Goal: Task Accomplishment & Management: Complete application form

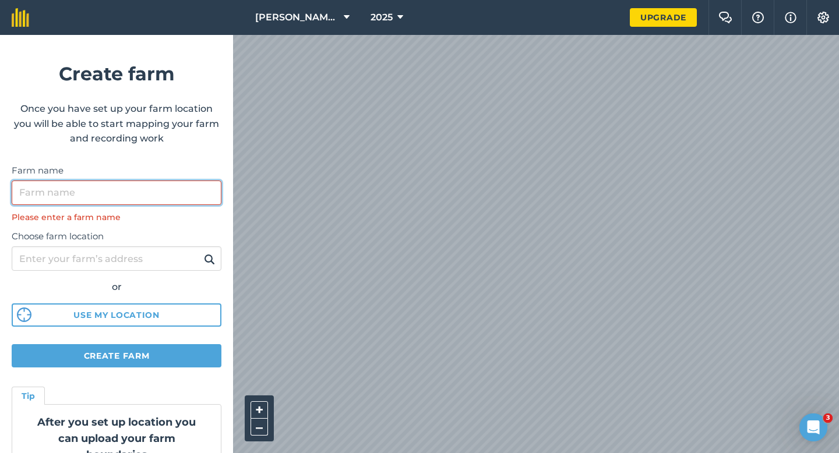
click at [129, 192] on input "Farm name" at bounding box center [117, 193] width 210 height 24
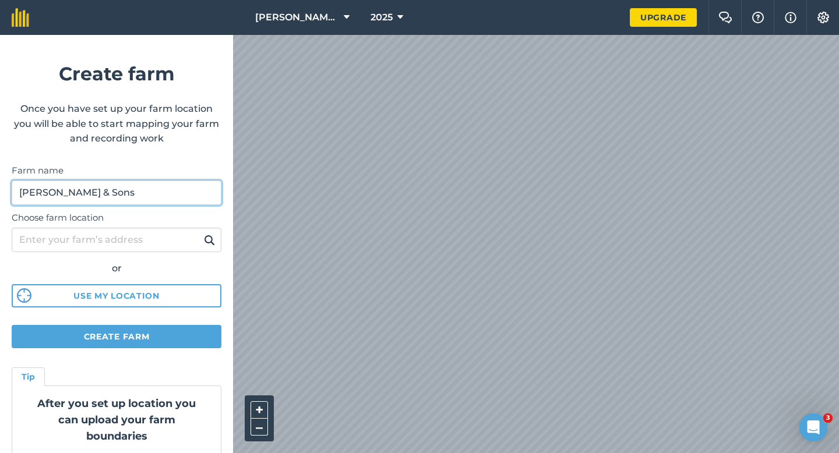
type input "[PERSON_NAME] & Sons"
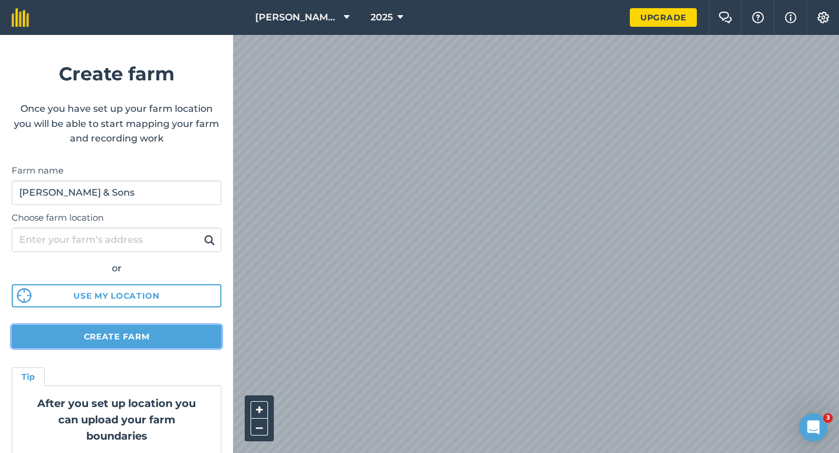
click at [117, 340] on button "Create farm" at bounding box center [117, 336] width 210 height 23
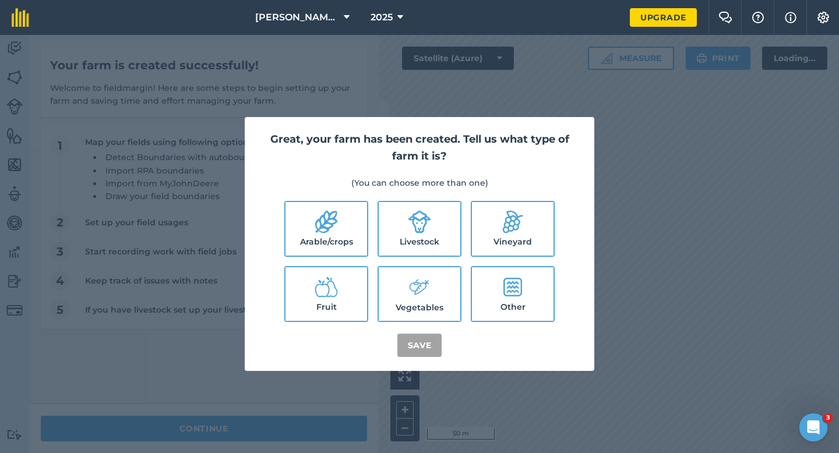
click at [341, 233] on label "Arable/crops" at bounding box center [326, 229] width 82 height 54
checkbox input "true"
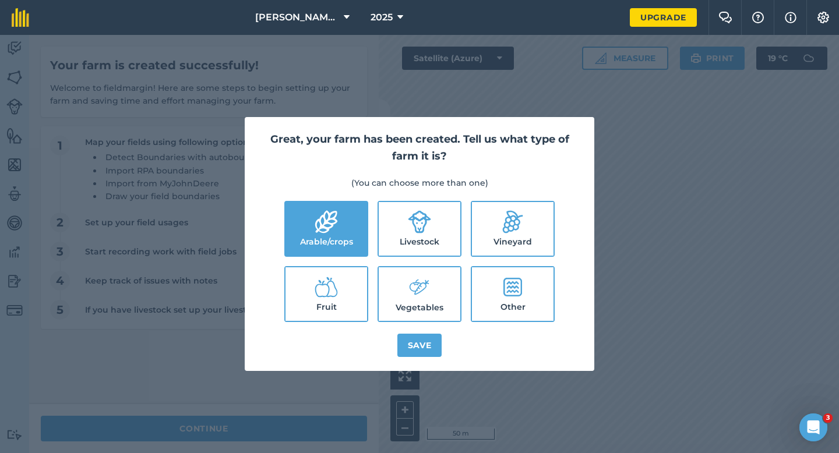
click at [391, 233] on label "Livestock" at bounding box center [420, 229] width 82 height 54
checkbox input "true"
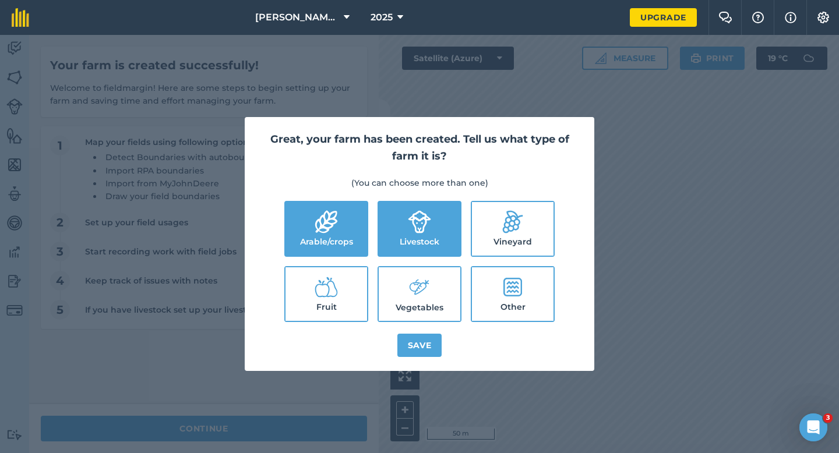
click at [404, 289] on label "Vegetables" at bounding box center [420, 294] width 82 height 54
checkbox input "true"
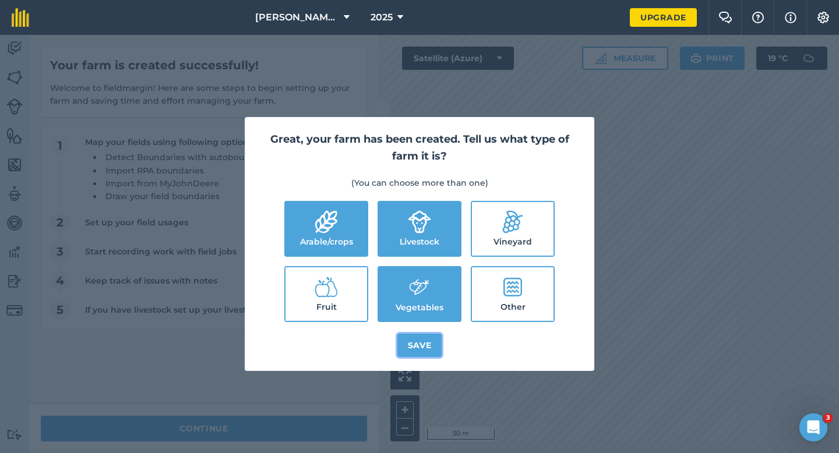
click at [413, 349] on button "Save" at bounding box center [419, 345] width 45 height 23
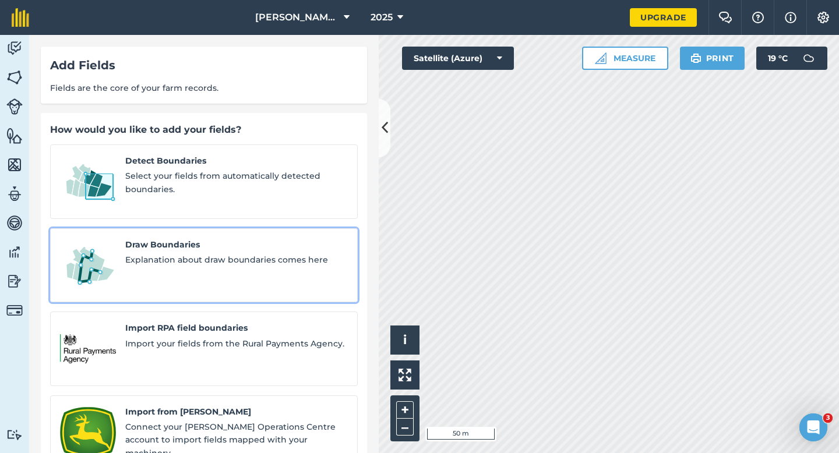
click at [149, 228] on link "Draw Boundaries Explanation about draw boundaries comes here" at bounding box center [203, 265] width 307 height 75
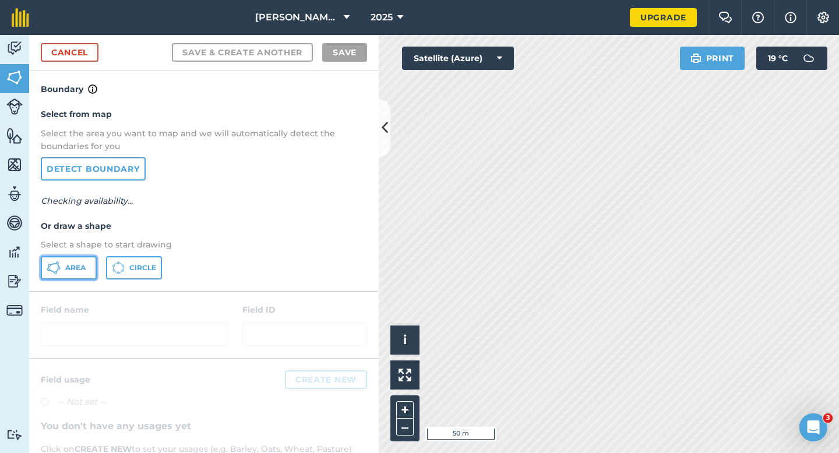
click at [41, 265] on button "Area" at bounding box center [69, 267] width 56 height 23
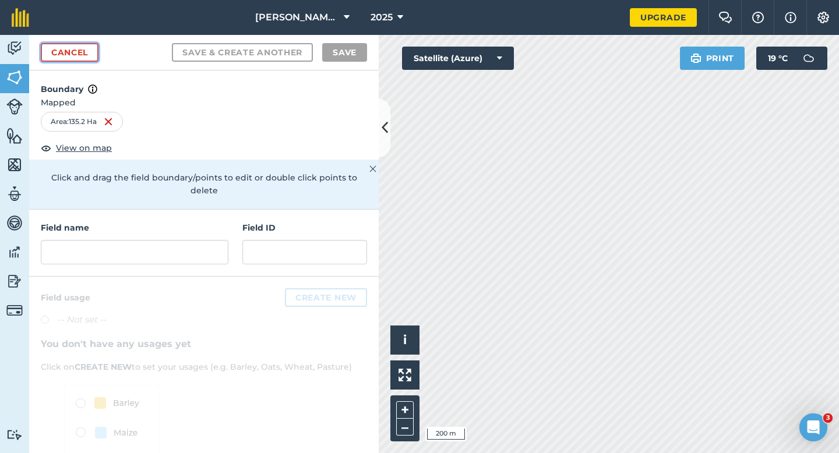
click at [75, 51] on link "Cancel" at bounding box center [70, 52] width 58 height 19
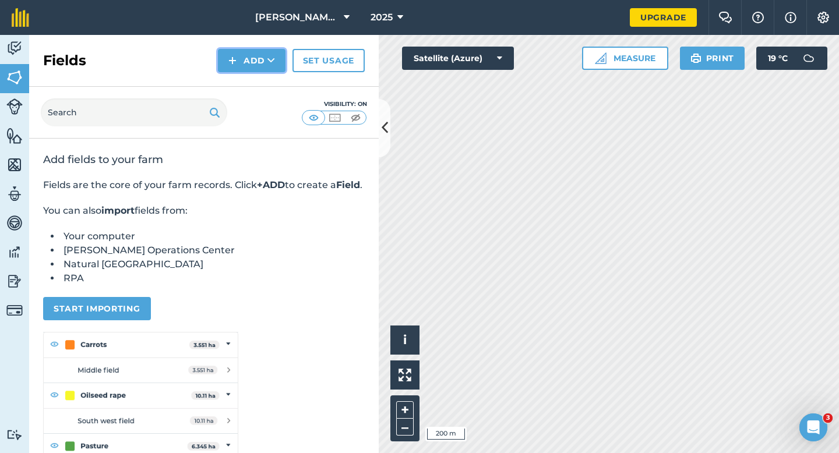
click at [257, 65] on button "Add" at bounding box center [252, 60] width 68 height 23
click at [264, 75] on link "Draw" at bounding box center [252, 87] width 64 height 26
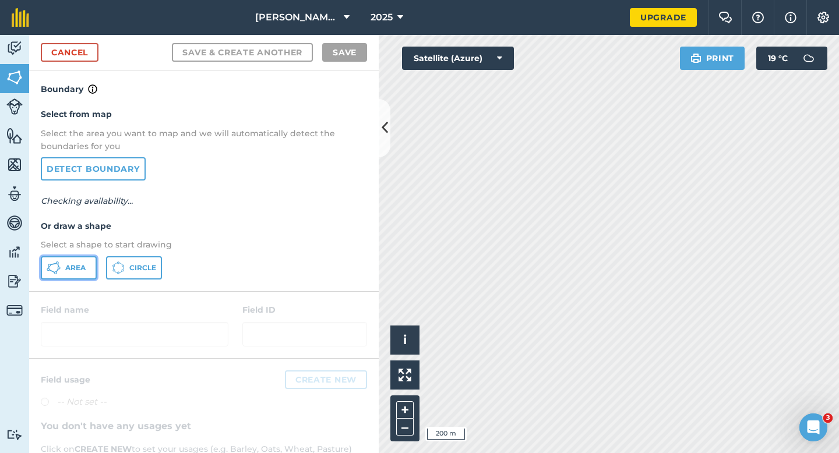
click at [77, 263] on span "Area" at bounding box center [75, 267] width 20 height 9
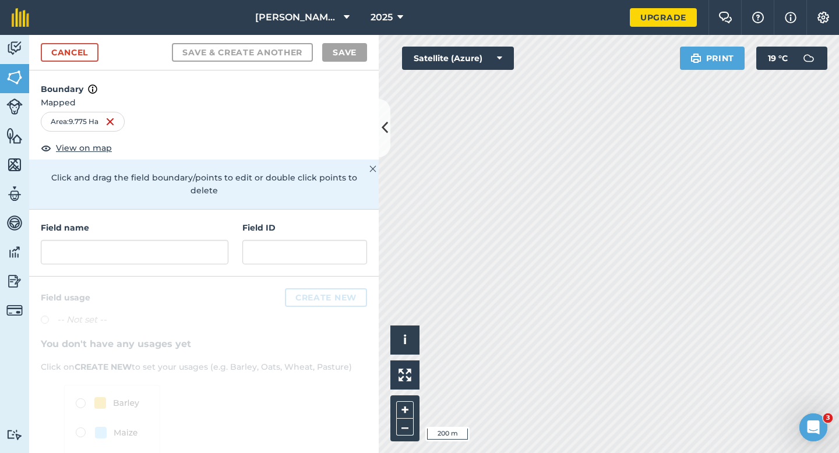
click at [231, 234] on div "Field name Field ID" at bounding box center [203, 243] width 349 height 67
click at [226, 240] on input "text" at bounding box center [135, 252] width 188 height 24
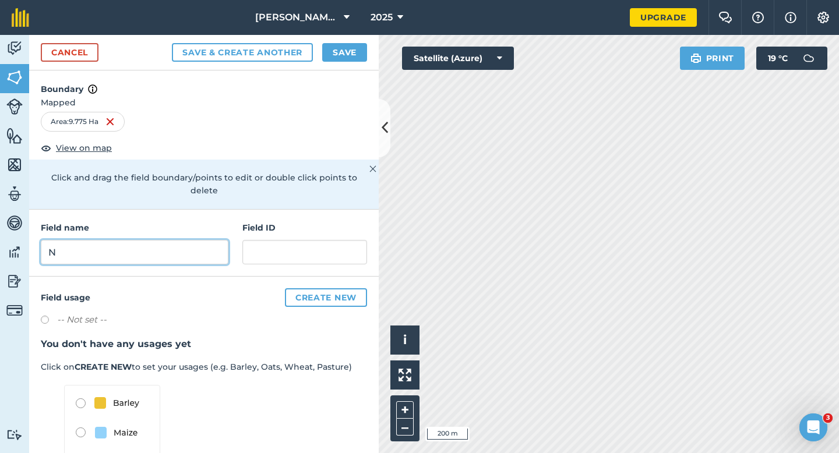
type input "N"
click at [342, 50] on button "Save" at bounding box center [344, 52] width 45 height 19
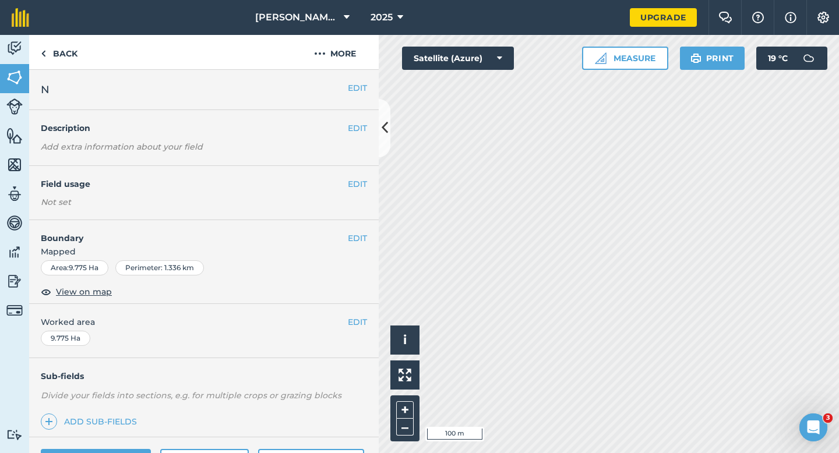
click at [367, 333] on div "EDIT Worked area 9.775 Ha" at bounding box center [203, 331] width 349 height 54
click at [362, 327] on button "EDIT" at bounding box center [357, 322] width 19 height 13
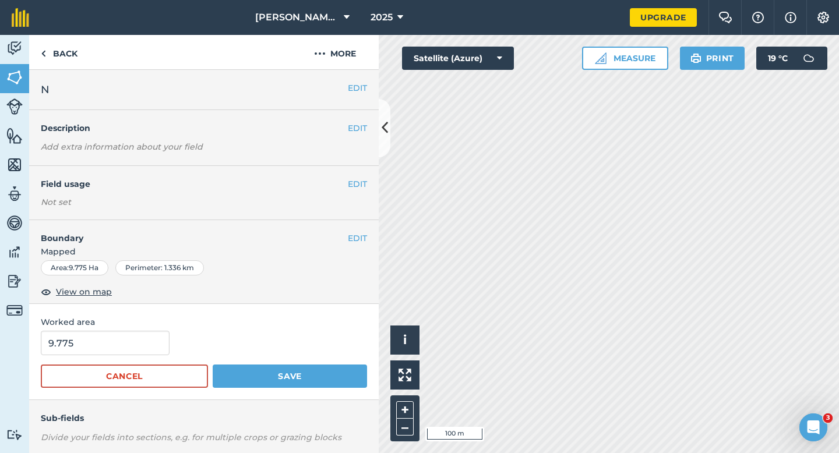
click at [106, 358] on form "9.775 Cancel Save" at bounding box center [204, 359] width 326 height 57
click at [109, 344] on input "9.775" at bounding box center [105, 343] width 129 height 24
type input "10"
click at [213, 365] on button "Save" at bounding box center [290, 376] width 154 height 23
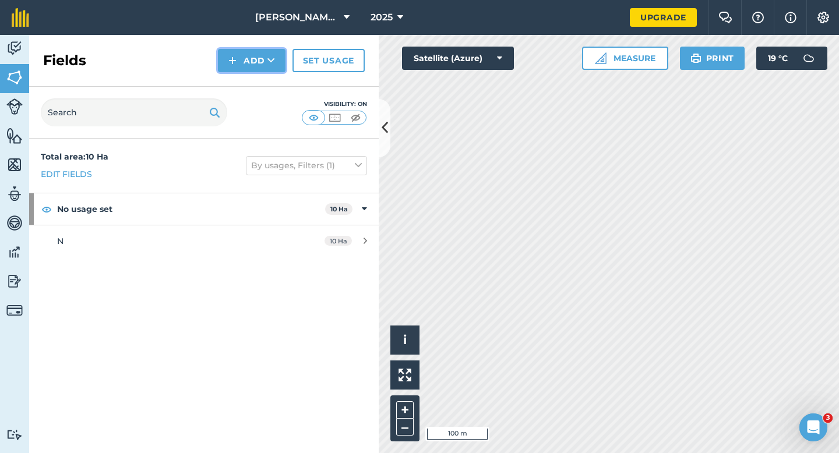
click at [245, 60] on button "Add" at bounding box center [252, 60] width 68 height 23
click at [245, 80] on link "Draw" at bounding box center [252, 87] width 64 height 26
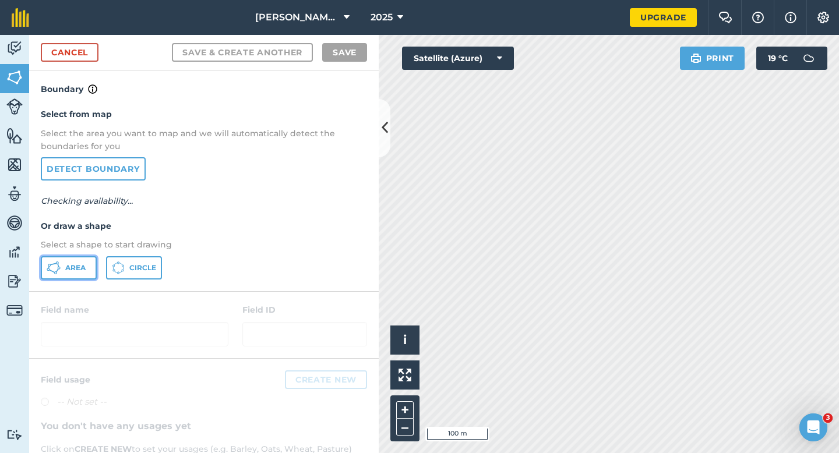
click at [94, 260] on button "Area" at bounding box center [69, 267] width 56 height 23
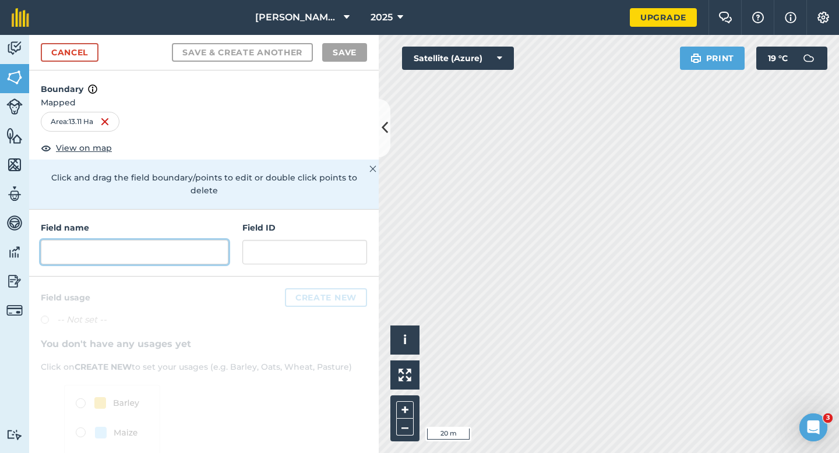
click at [147, 246] on input "text" at bounding box center [135, 252] width 188 height 24
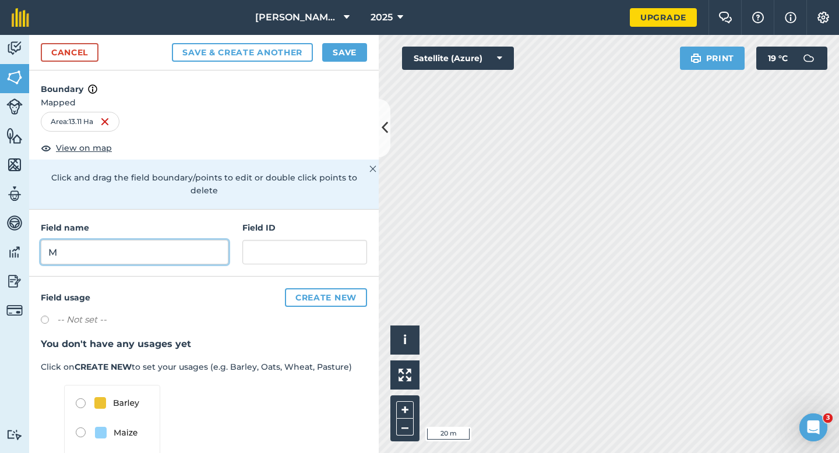
type input "M"
click at [334, 48] on button "Save" at bounding box center [344, 52] width 45 height 19
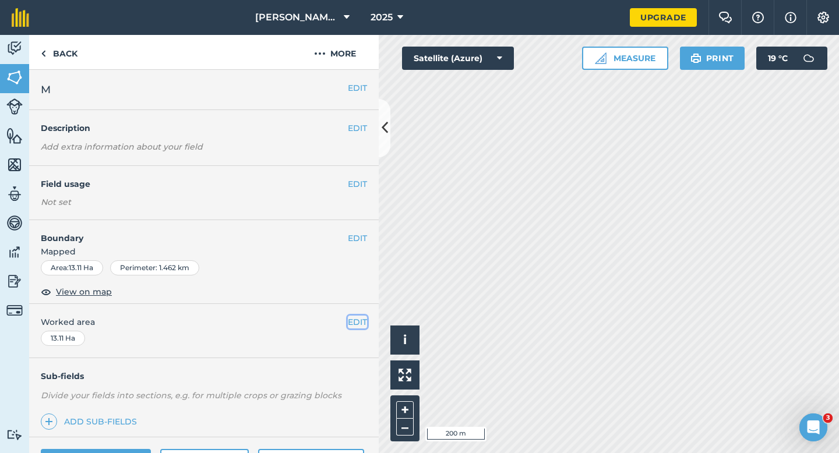
click at [352, 323] on button "EDIT" at bounding box center [357, 322] width 19 height 13
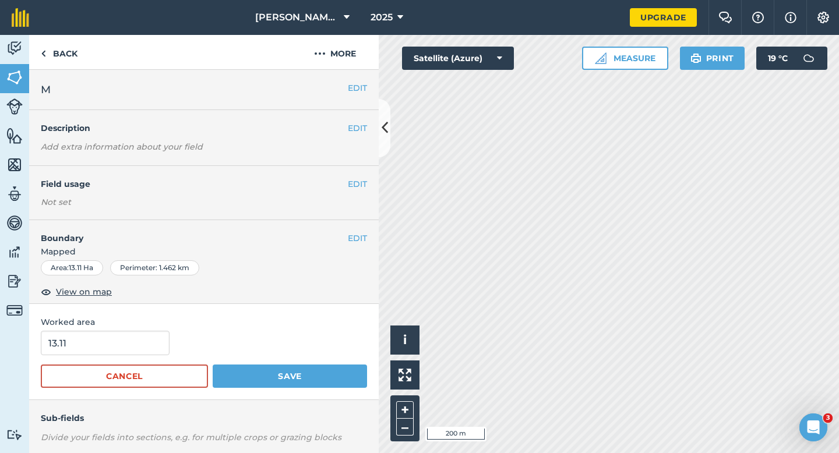
click at [153, 330] on div "Worked area 13.11 Cancel Save" at bounding box center [203, 352] width 349 height 96
click at [153, 331] on input "13.11" at bounding box center [105, 343] width 129 height 24
type input "13"
click at [213, 365] on button "Save" at bounding box center [290, 376] width 154 height 23
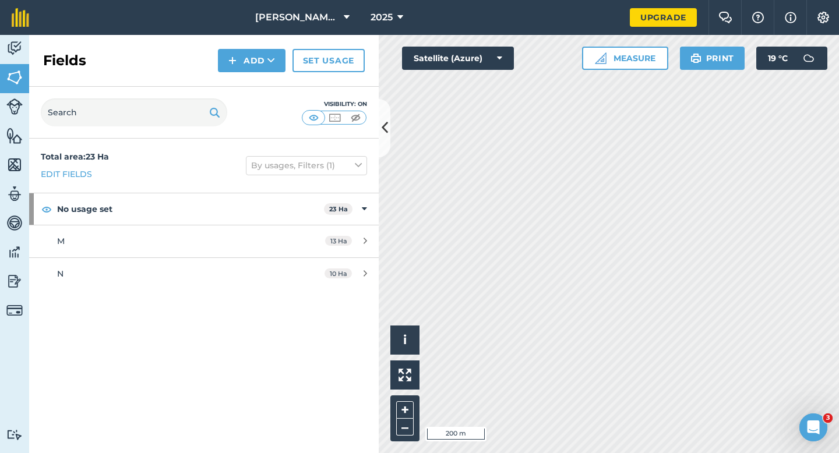
click at [242, 72] on div "Fields Add Set usage" at bounding box center [203, 61] width 349 height 52
click at [245, 69] on button "Add" at bounding box center [252, 60] width 68 height 23
click at [245, 82] on link "Draw" at bounding box center [252, 87] width 64 height 26
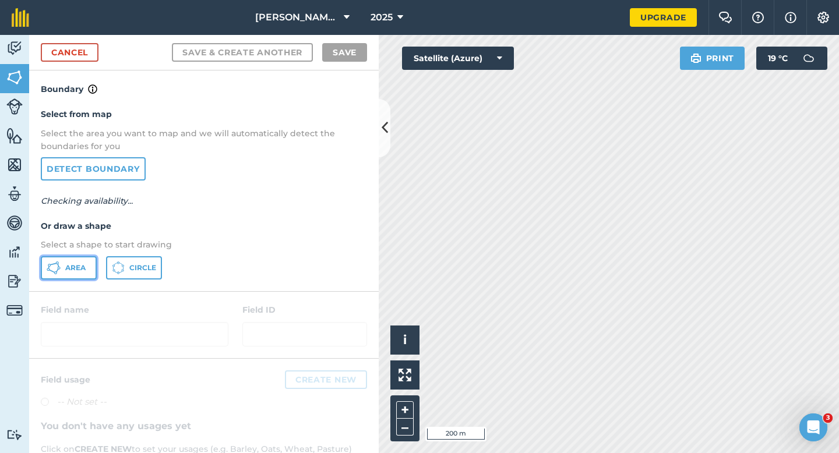
click at [84, 263] on span "Area" at bounding box center [75, 267] width 20 height 9
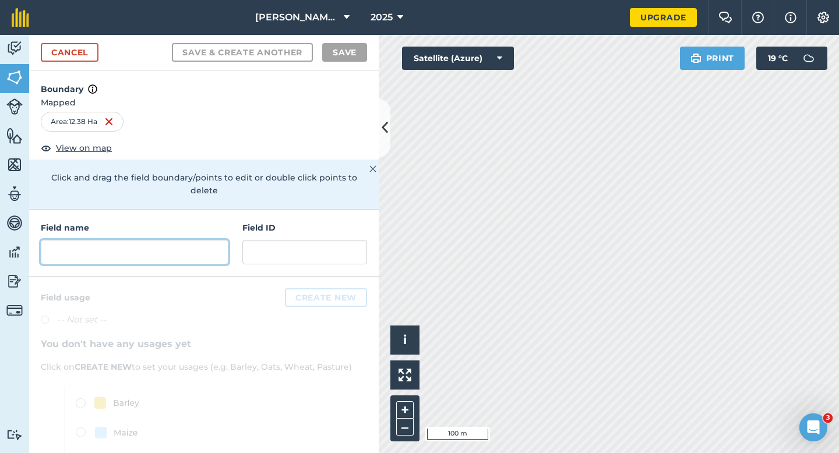
click at [209, 241] on input "text" at bounding box center [135, 252] width 188 height 24
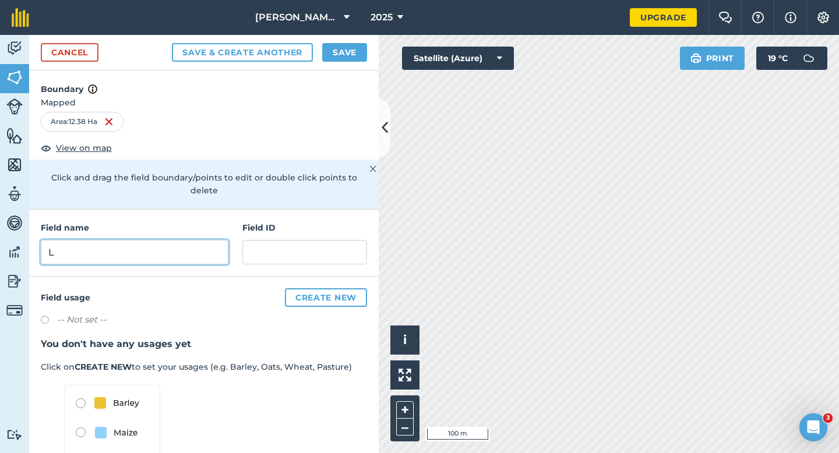
type input "L"
click at [329, 47] on button "Save" at bounding box center [344, 52] width 45 height 19
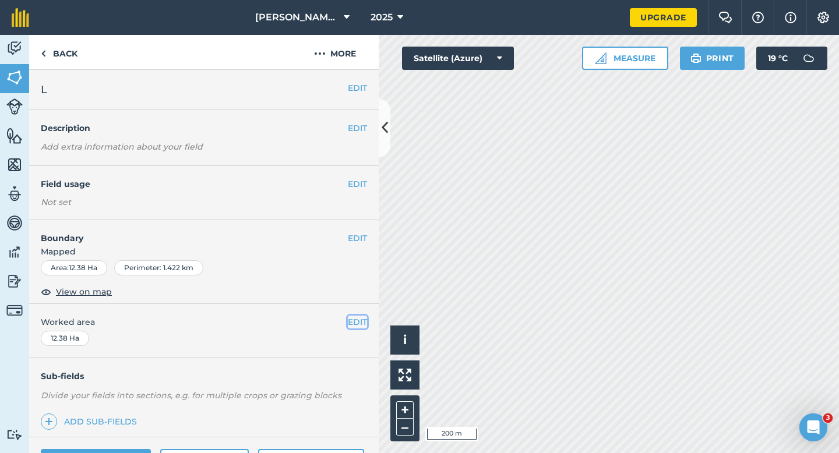
click at [359, 326] on button "EDIT" at bounding box center [357, 322] width 19 height 13
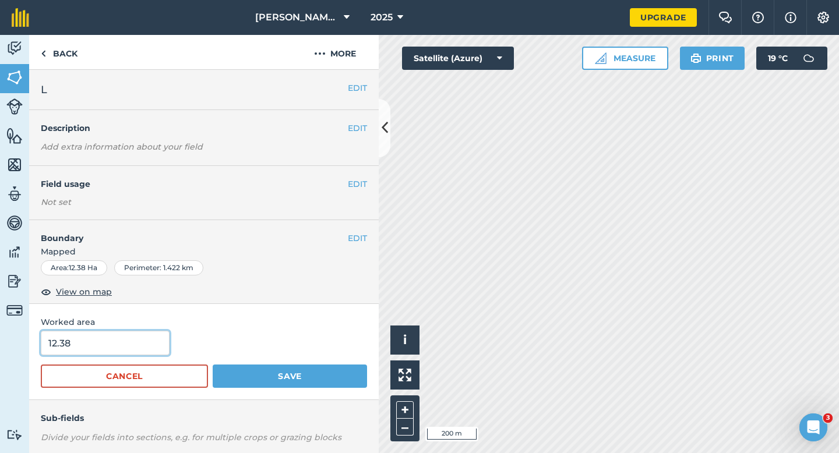
click at [139, 348] on input "12.38" at bounding box center [105, 343] width 129 height 24
type input "12"
click at [213, 365] on button "Save" at bounding box center [290, 376] width 154 height 23
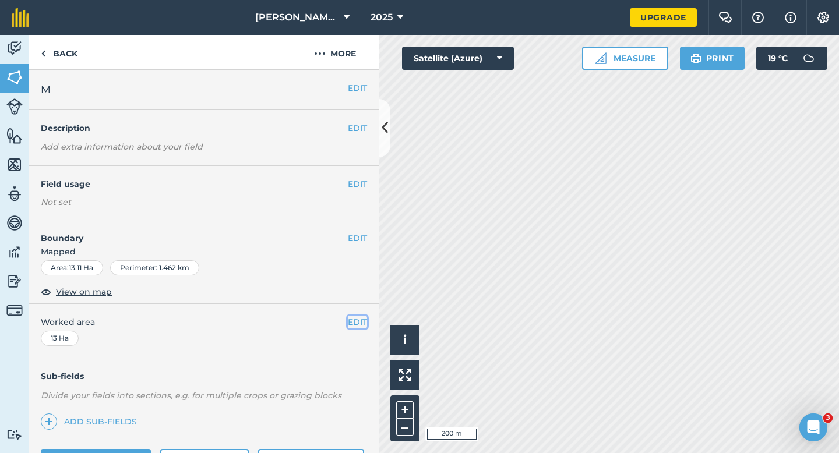
click at [356, 322] on button "EDIT" at bounding box center [357, 322] width 19 height 13
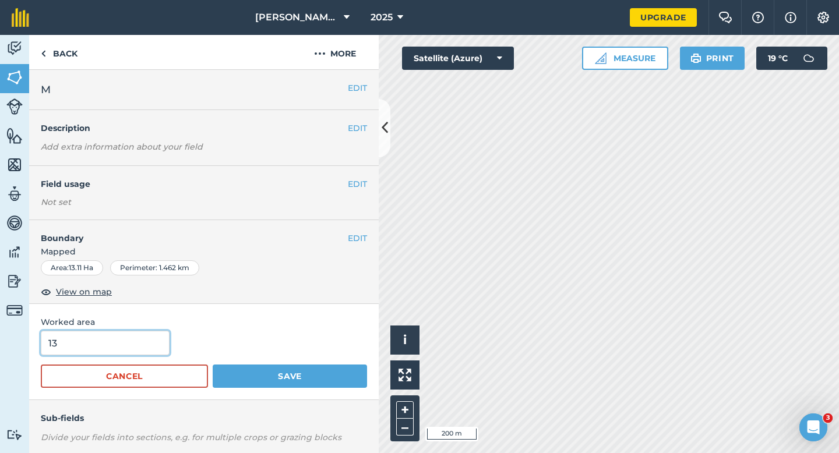
click at [121, 354] on input "13" at bounding box center [105, 343] width 129 height 24
type input "12"
click at [213, 365] on button "Save" at bounding box center [290, 376] width 154 height 23
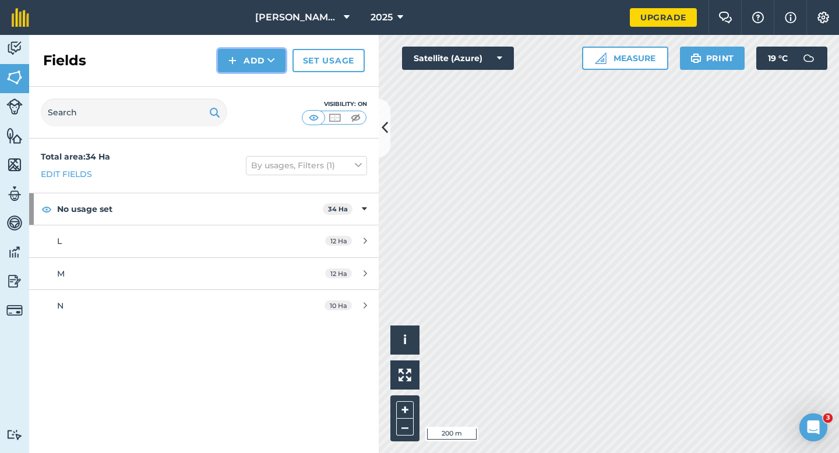
click at [256, 65] on button "Add" at bounding box center [252, 60] width 68 height 23
click at [256, 82] on link "Draw" at bounding box center [252, 87] width 64 height 26
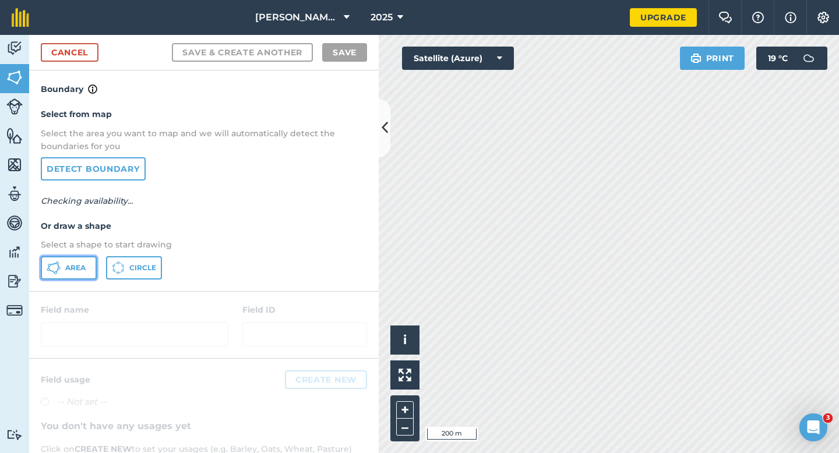
click at [86, 278] on button "Area" at bounding box center [69, 267] width 56 height 23
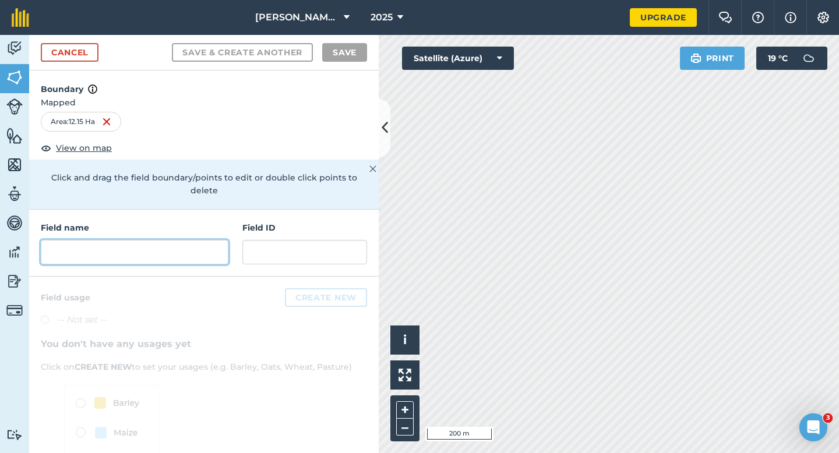
click at [175, 249] on input "text" at bounding box center [135, 252] width 188 height 24
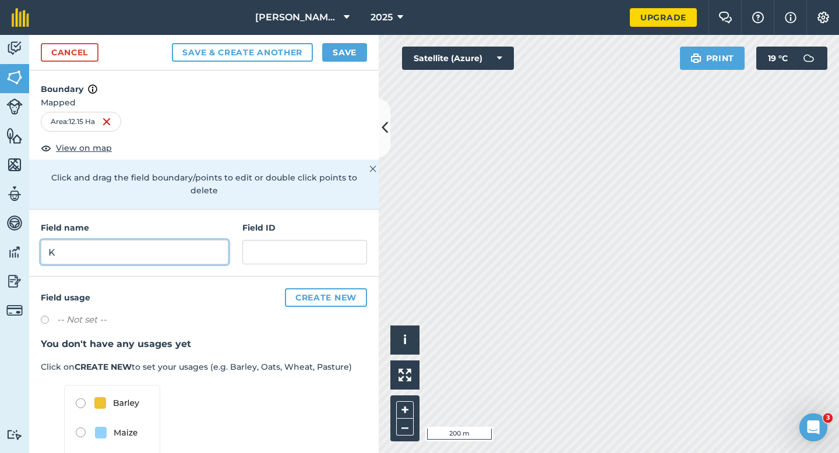
type input "K"
click at [349, 79] on h4 "Boundary" at bounding box center [203, 83] width 349 height 26
click at [348, 61] on button "Save" at bounding box center [344, 52] width 45 height 19
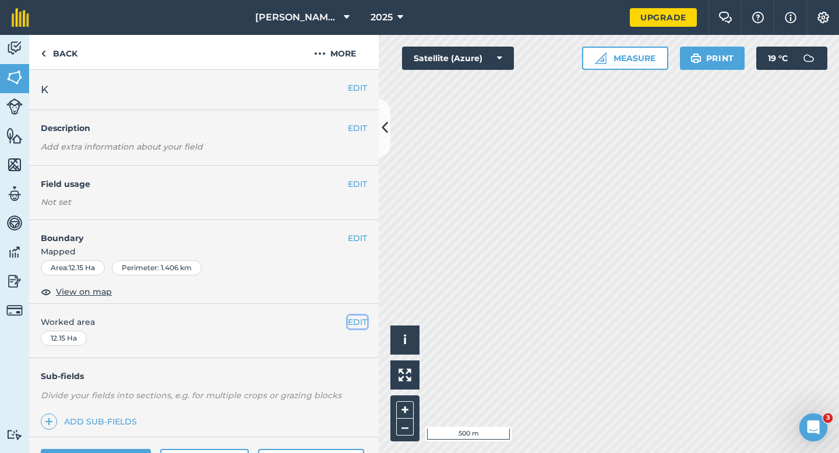
click at [351, 319] on button "EDIT" at bounding box center [357, 322] width 19 height 13
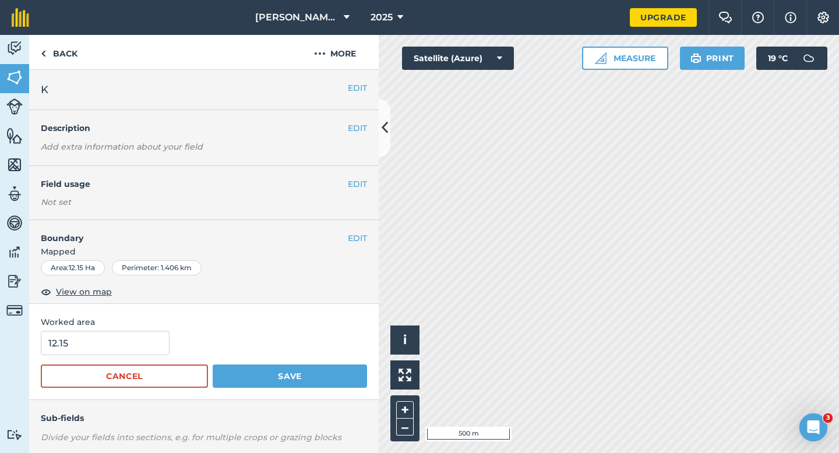
click at [133, 330] on div "Worked area 12.15 Cancel Save" at bounding box center [203, 352] width 349 height 96
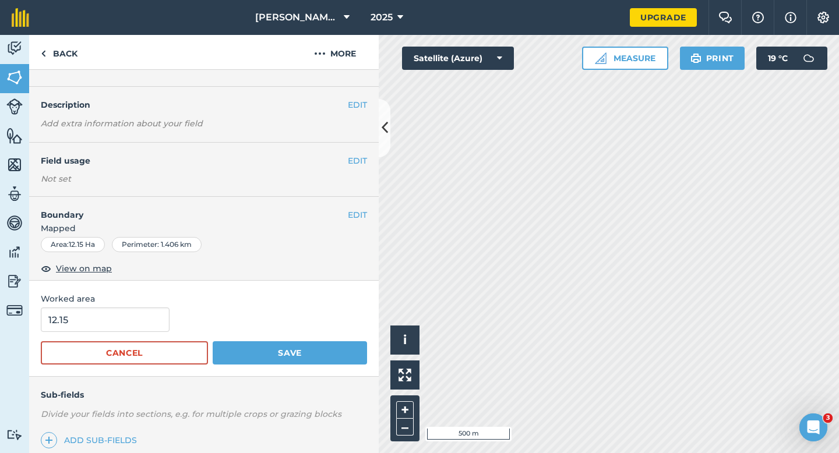
click at [133, 333] on form "12.15 Cancel Save" at bounding box center [204, 335] width 326 height 57
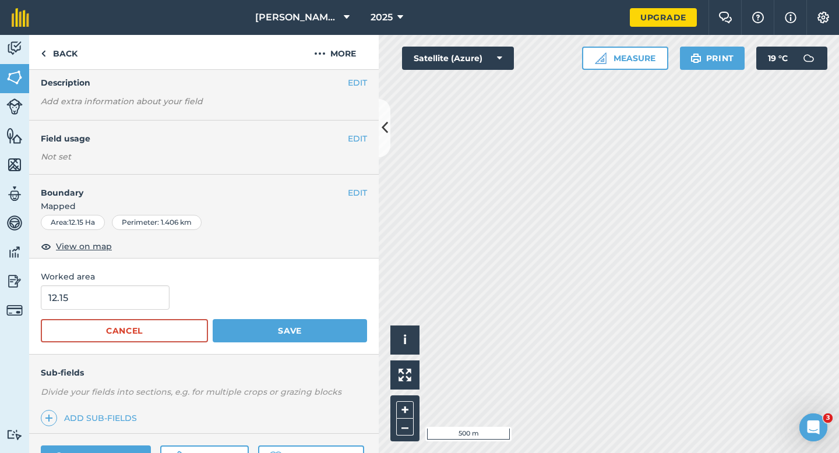
click at [133, 330] on form "12.15 Cancel Save" at bounding box center [204, 313] width 326 height 57
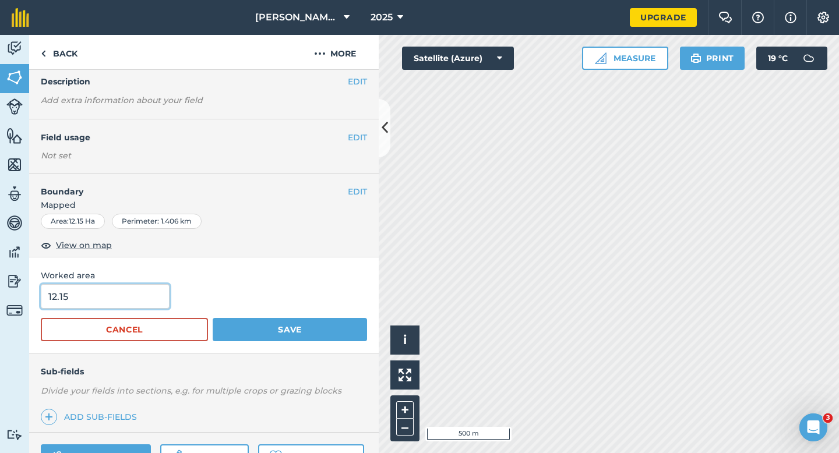
click at [138, 308] on input "12.15" at bounding box center [105, 296] width 129 height 24
type input "12"
click at [213, 318] on button "Save" at bounding box center [290, 329] width 154 height 23
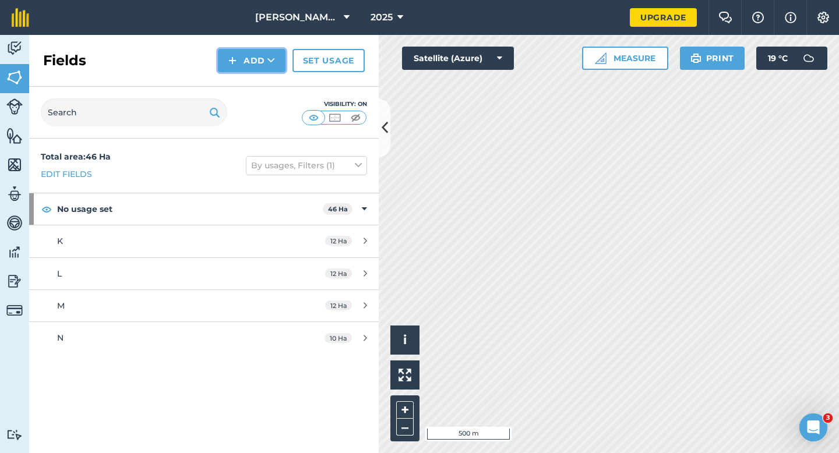
click at [268, 59] on icon at bounding box center [271, 61] width 8 height 12
click at [268, 84] on link "Draw" at bounding box center [252, 87] width 64 height 26
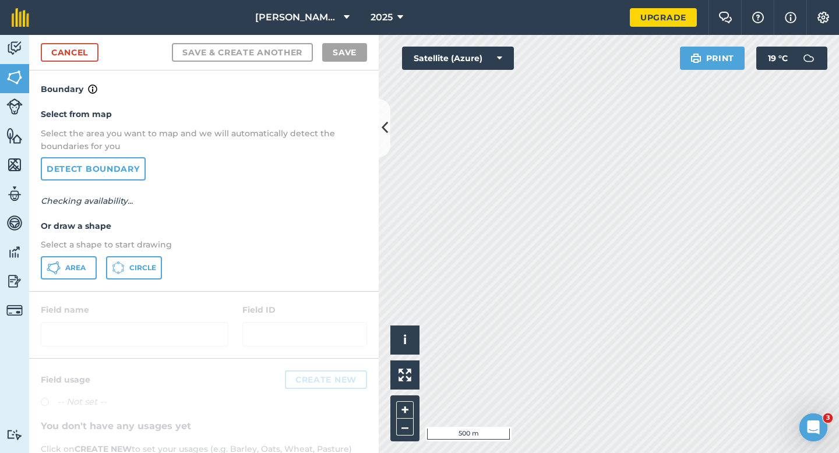
click at [73, 280] on div "Select from map Select the area you want to map and we will automatically detec…" at bounding box center [203, 193] width 349 height 195
click at [76, 279] on button "Area" at bounding box center [69, 267] width 56 height 23
click at [76, 275] on button "Area" at bounding box center [69, 267] width 56 height 23
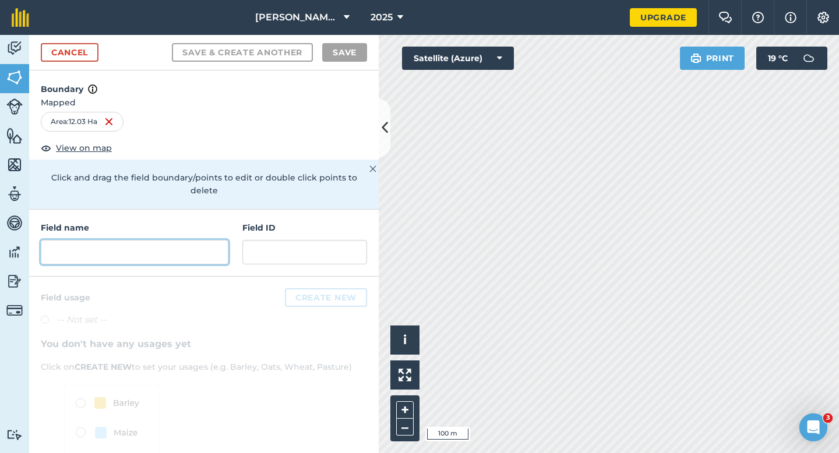
click at [179, 242] on input "text" at bounding box center [135, 252] width 188 height 24
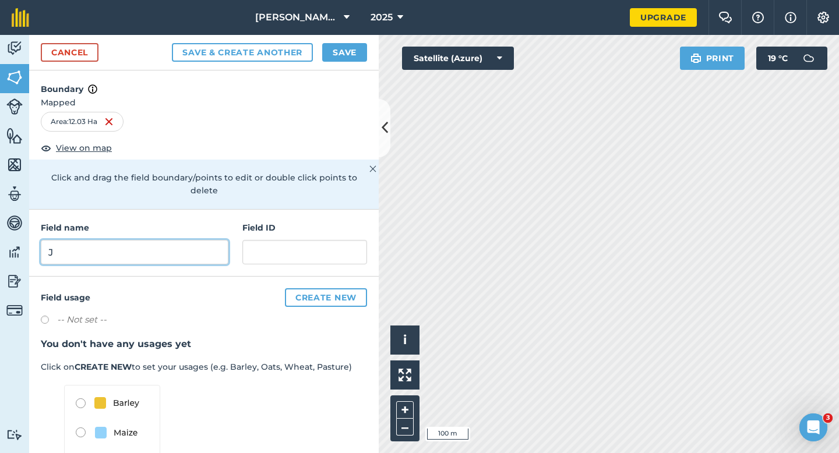
type input "J"
click at [331, 54] on button "Save" at bounding box center [344, 52] width 45 height 19
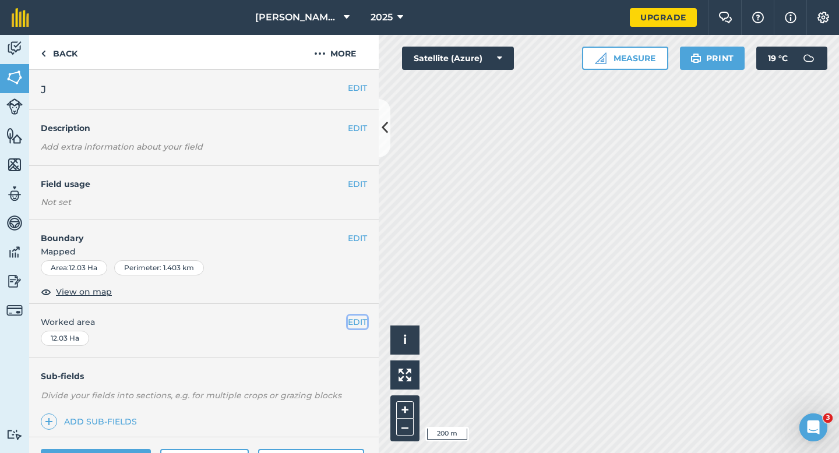
click at [352, 324] on button "EDIT" at bounding box center [357, 322] width 19 height 13
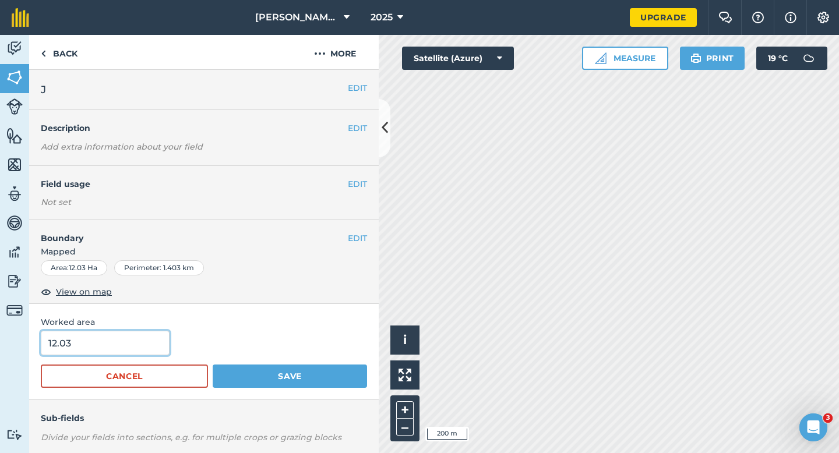
click at [146, 351] on input "12.03" at bounding box center [105, 343] width 129 height 24
type input "12"
click at [213, 365] on button "Save" at bounding box center [290, 376] width 154 height 23
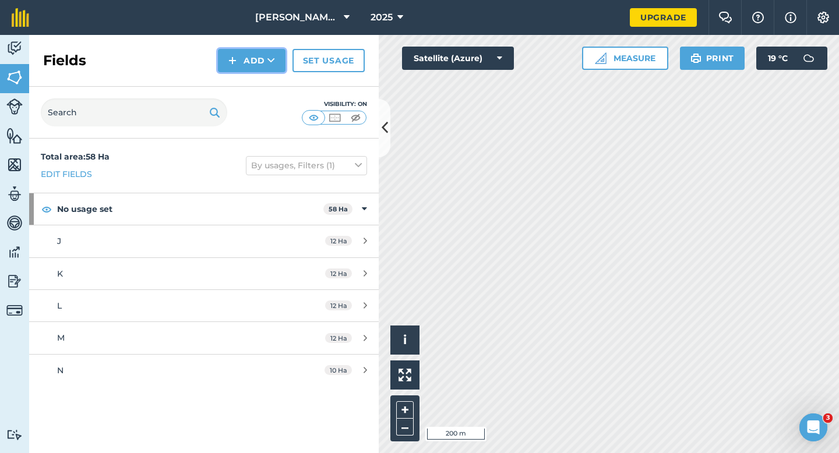
click at [257, 66] on button "Add" at bounding box center [252, 60] width 68 height 23
click at [257, 83] on link "Draw" at bounding box center [252, 87] width 64 height 26
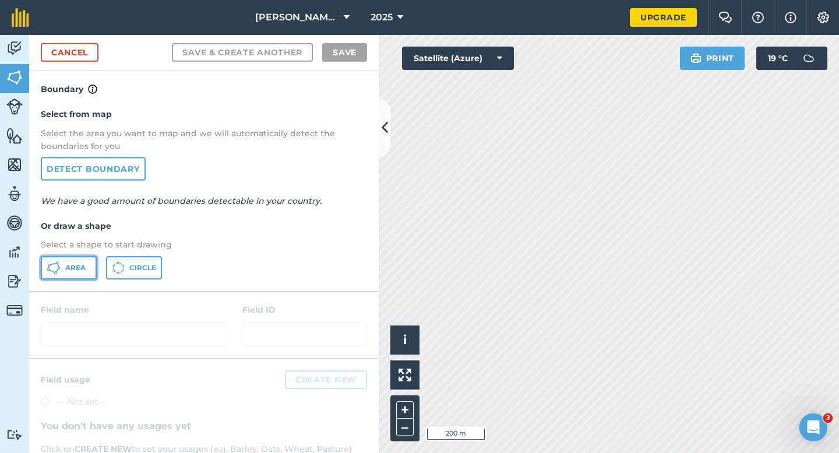
click at [74, 271] on span "Area" at bounding box center [75, 267] width 20 height 9
click at [76, 41] on div "Cancel Save & Create Another Save" at bounding box center [203, 53] width 349 height 36
click at [76, 49] on link "Cancel" at bounding box center [70, 52] width 58 height 19
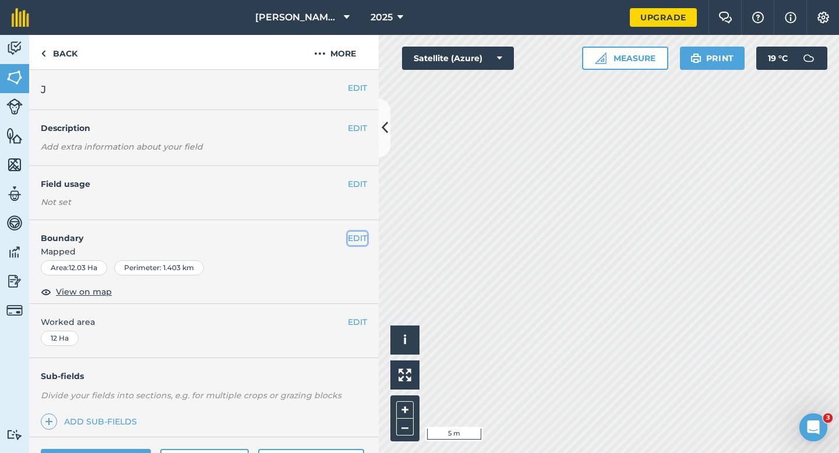
click at [352, 235] on button "EDIT" at bounding box center [357, 238] width 19 height 13
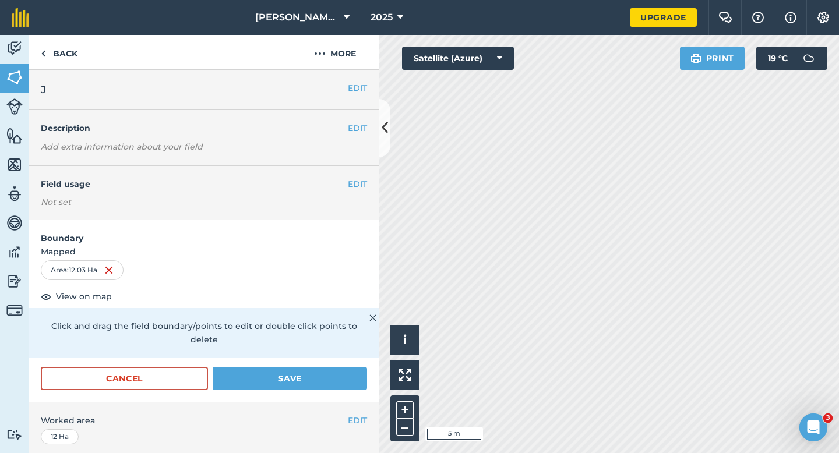
click at [324, 382] on div "Cancel Save" at bounding box center [203, 384] width 349 height 35
click at [324, 376] on button "Save" at bounding box center [290, 378] width 154 height 23
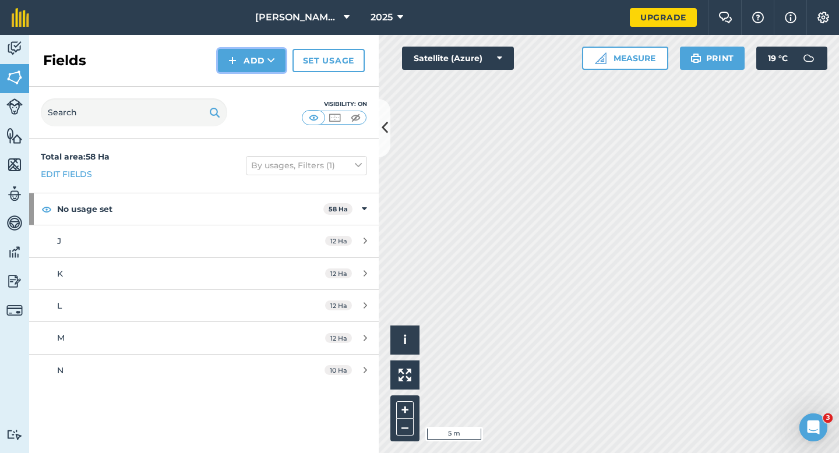
click at [264, 62] on button "Add" at bounding box center [252, 60] width 68 height 23
click at [264, 82] on link "Draw" at bounding box center [252, 87] width 64 height 26
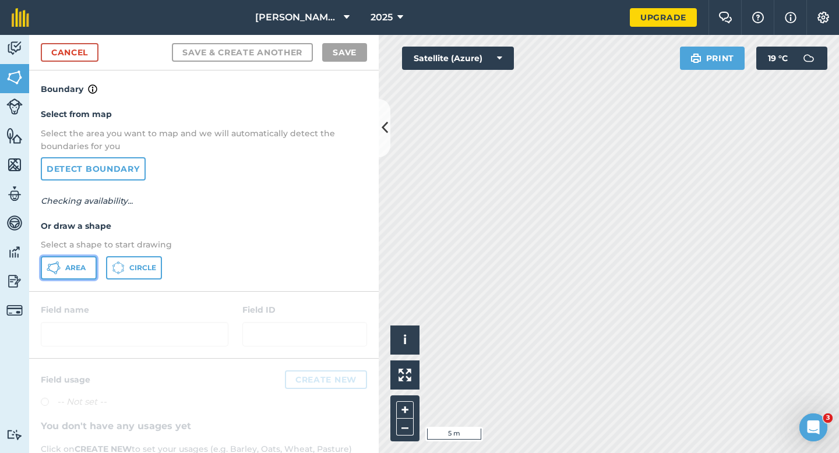
click at [63, 261] on button "Area" at bounding box center [69, 267] width 56 height 23
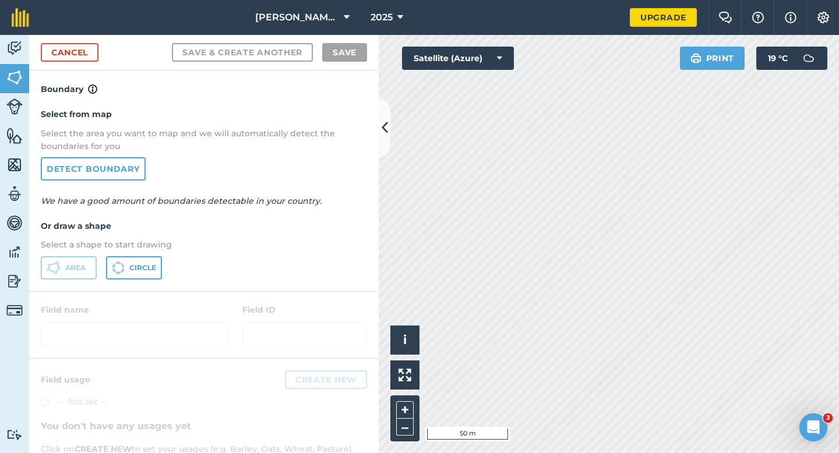
click at [584, 10] on div "[PERSON_NAME] & Sons 2025 Upgrade Farm Chat Help Info Settings Map printing is …" at bounding box center [419, 226] width 839 height 453
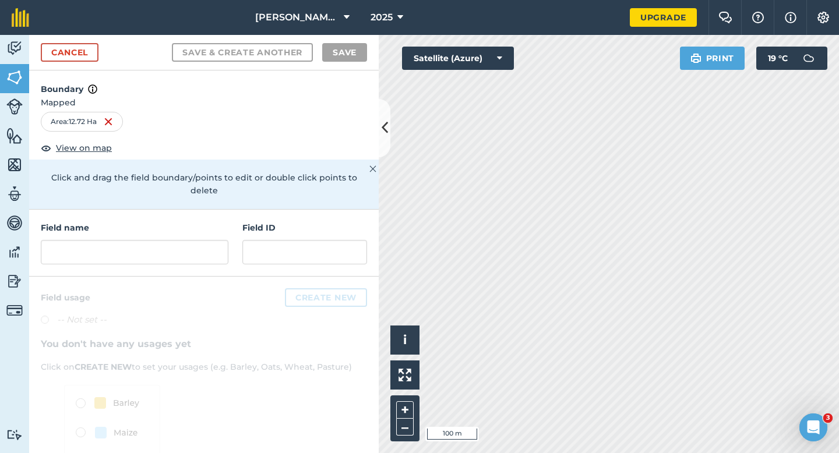
click at [159, 221] on div "Field name" at bounding box center [135, 242] width 188 height 43
click at [159, 242] on input "text" at bounding box center [135, 252] width 188 height 24
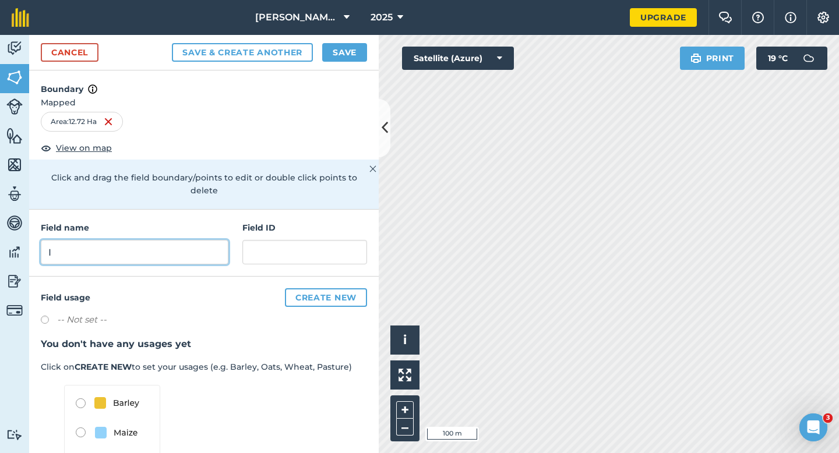
type input "I"
click at [342, 51] on button "Save" at bounding box center [344, 52] width 45 height 19
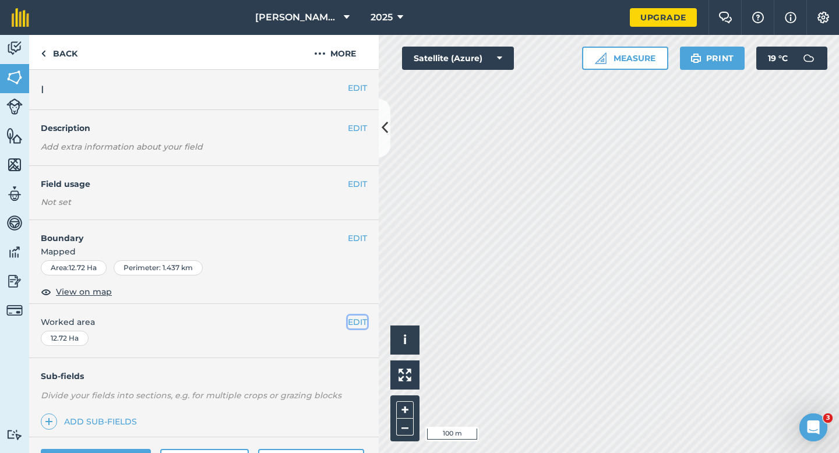
click at [348, 320] on button "EDIT" at bounding box center [357, 322] width 19 height 13
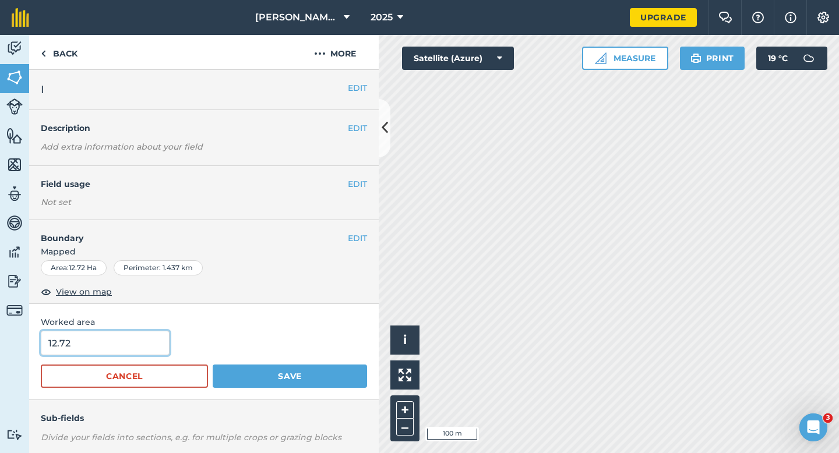
click at [93, 336] on input "12.72" at bounding box center [105, 343] width 129 height 24
type input "12"
click at [213, 365] on button "Save" at bounding box center [290, 376] width 154 height 23
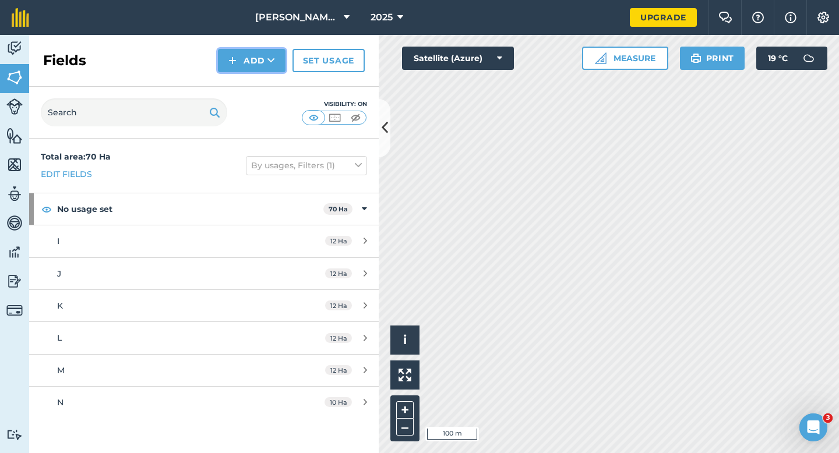
click at [254, 62] on button "Add" at bounding box center [252, 60] width 68 height 23
click at [254, 76] on link "Draw" at bounding box center [252, 87] width 64 height 26
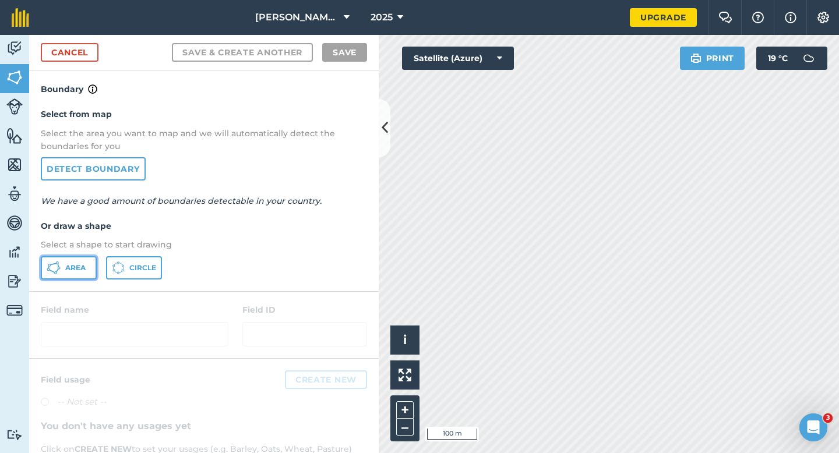
click at [83, 257] on button "Area" at bounding box center [69, 267] width 56 height 23
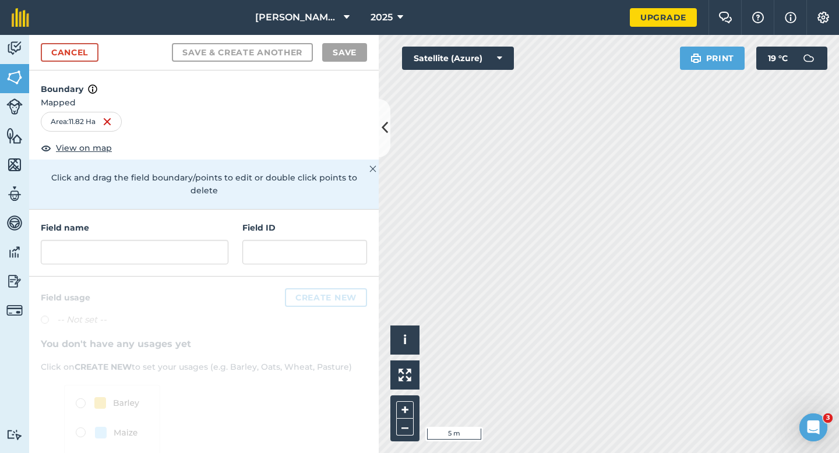
click at [82, 224] on div "Field name" at bounding box center [135, 242] width 188 height 43
click at [82, 240] on input "text" at bounding box center [135, 252] width 188 height 24
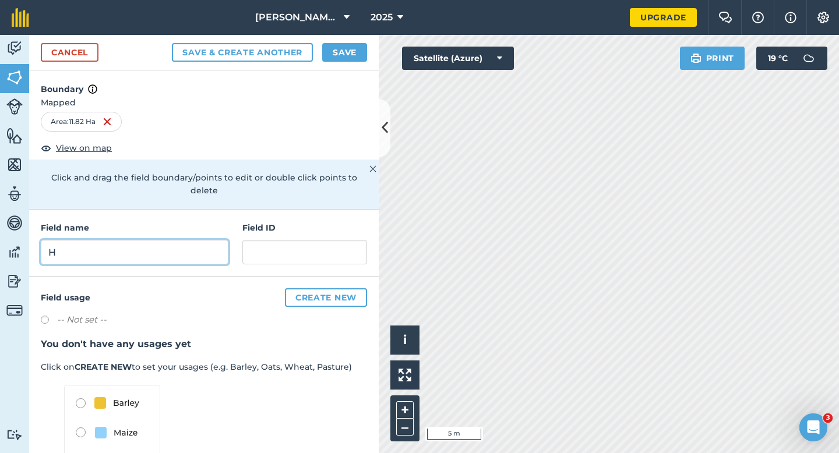
type input "H"
click at [330, 44] on button "Save" at bounding box center [344, 52] width 45 height 19
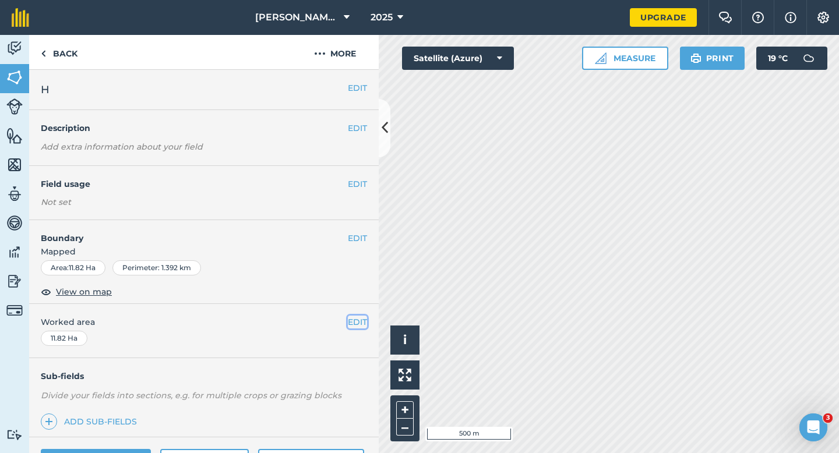
click at [355, 317] on button "EDIT" at bounding box center [357, 322] width 19 height 13
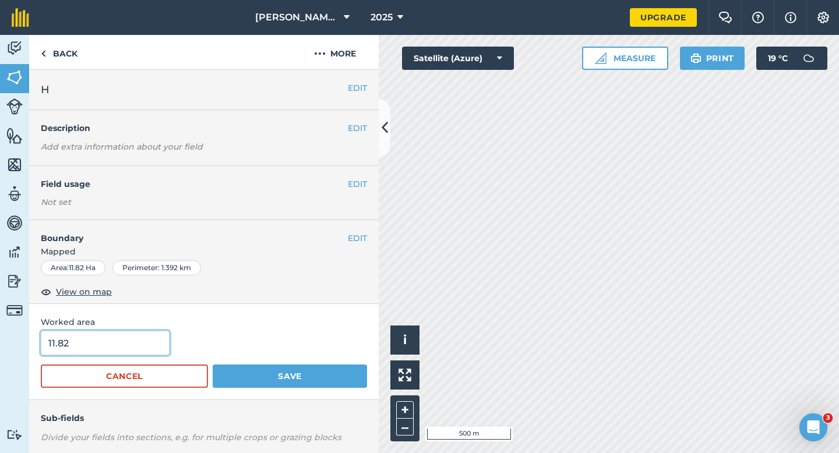
click at [135, 342] on input "11.82" at bounding box center [105, 343] width 129 height 24
type input "12"
click at [213, 365] on button "Save" at bounding box center [290, 376] width 154 height 23
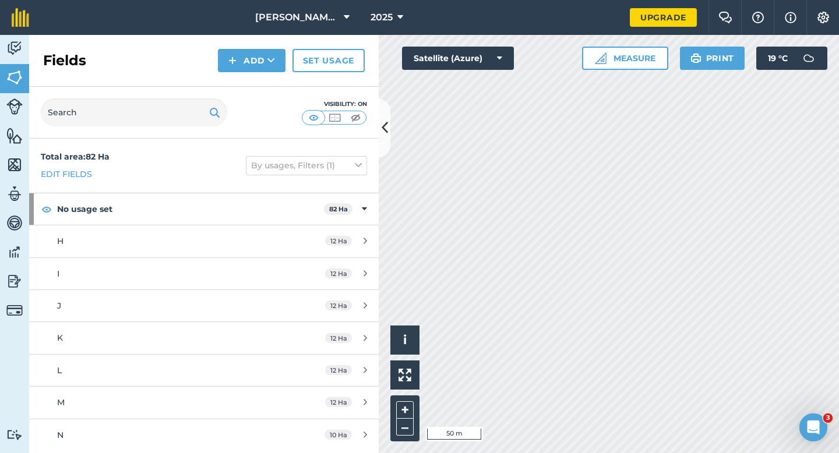
click at [248, 75] on div "Fields Add Set usage" at bounding box center [203, 61] width 349 height 52
click at [248, 65] on button "Add" at bounding box center [252, 60] width 68 height 23
click at [248, 83] on link "Draw" at bounding box center [252, 87] width 64 height 26
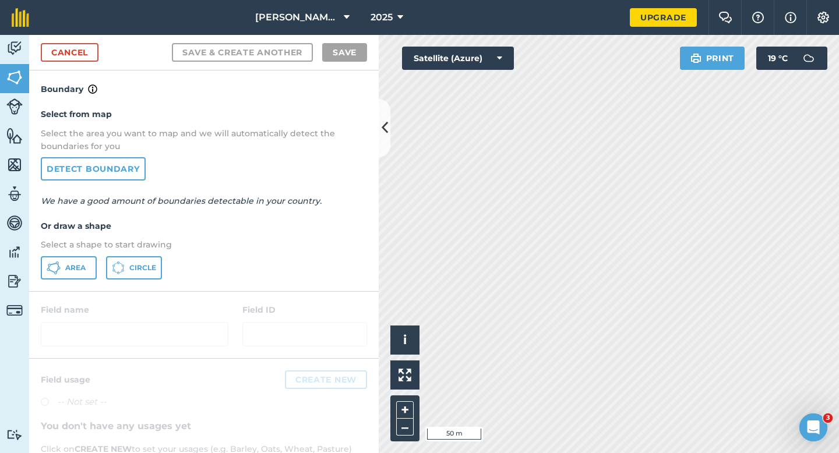
click at [75, 255] on div "Select from map Select the area you want to map and we will automatically detec…" at bounding box center [203, 193] width 349 height 195
click at [75, 266] on span "Area" at bounding box center [75, 267] width 20 height 9
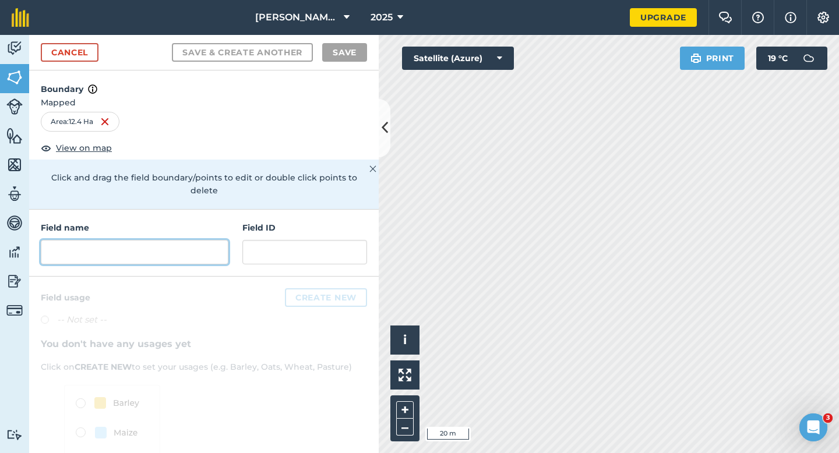
click at [203, 243] on input "text" at bounding box center [135, 252] width 188 height 24
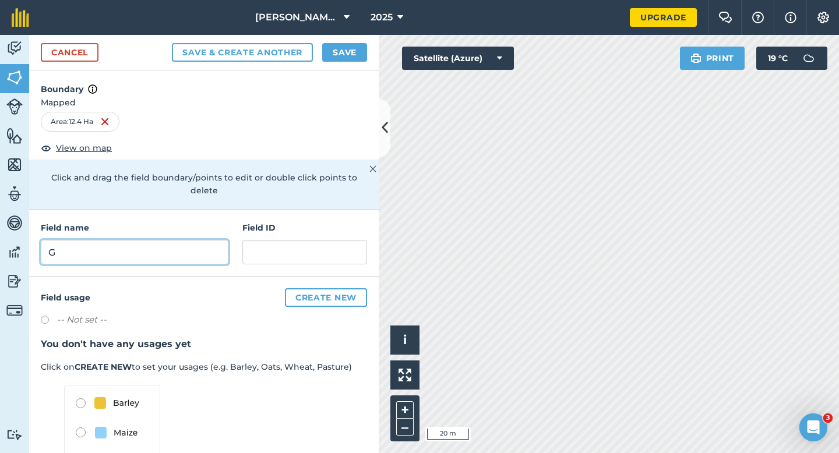
type input "G"
click at [353, 51] on button "Save" at bounding box center [344, 52] width 45 height 19
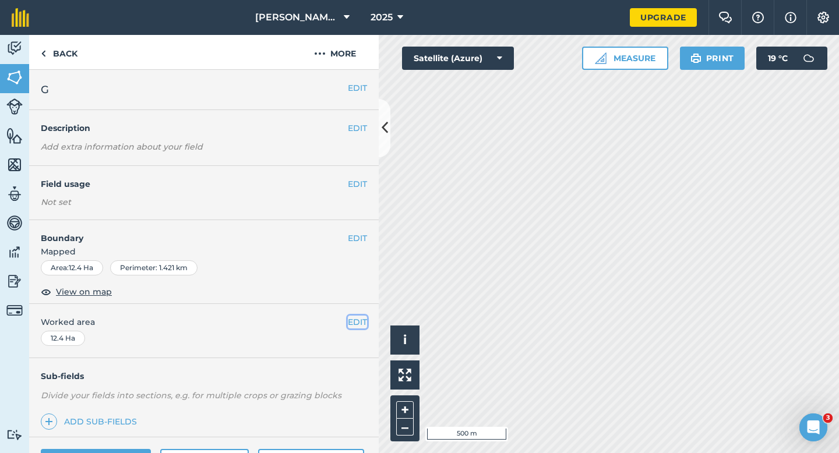
click at [362, 324] on button "EDIT" at bounding box center [357, 322] width 19 height 13
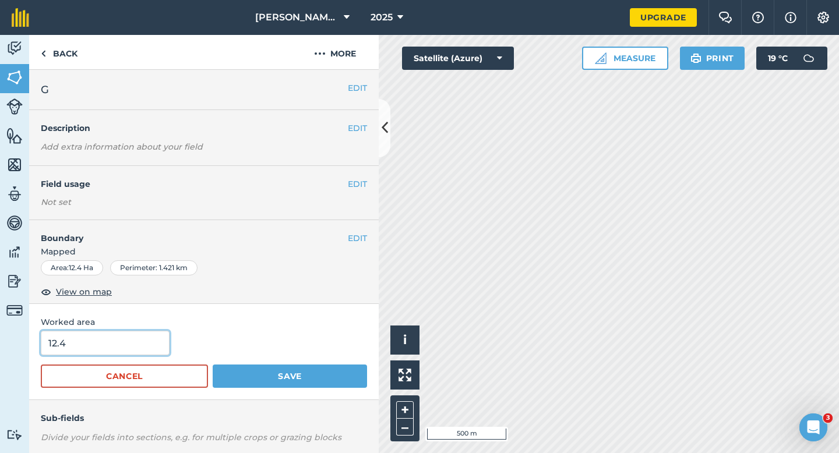
click at [153, 352] on input "12.4" at bounding box center [105, 343] width 129 height 24
type input "12"
click at [213, 365] on button "Save" at bounding box center [290, 376] width 154 height 23
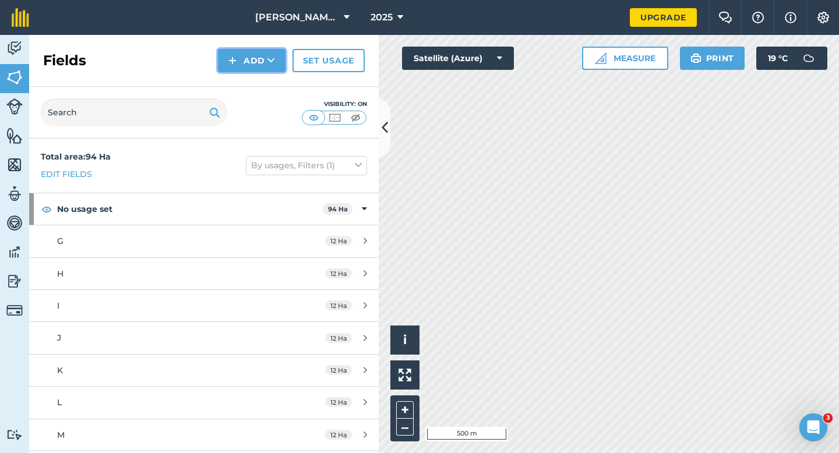
click at [246, 65] on button "Add" at bounding box center [252, 60] width 68 height 23
click at [246, 86] on link "Draw" at bounding box center [252, 87] width 64 height 26
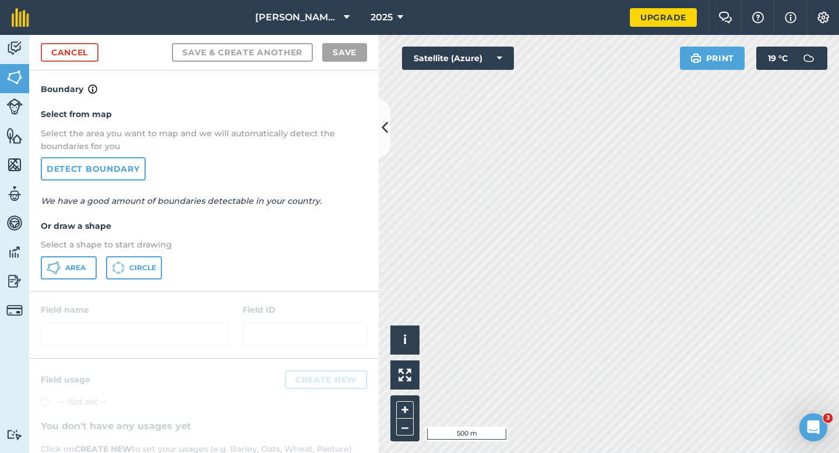
click at [88, 253] on div "Select from map Select the area you want to map and we will automatically detec…" at bounding box center [203, 193] width 349 height 195
click at [88, 257] on button "Area" at bounding box center [69, 267] width 56 height 23
click at [69, 51] on link "Cancel" at bounding box center [70, 52] width 58 height 19
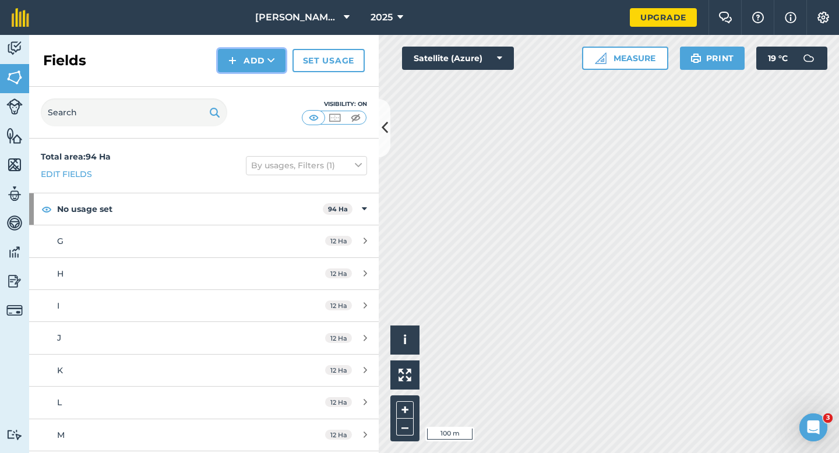
click at [261, 55] on button "Add" at bounding box center [252, 60] width 68 height 23
click at [261, 82] on link "Draw" at bounding box center [252, 87] width 64 height 26
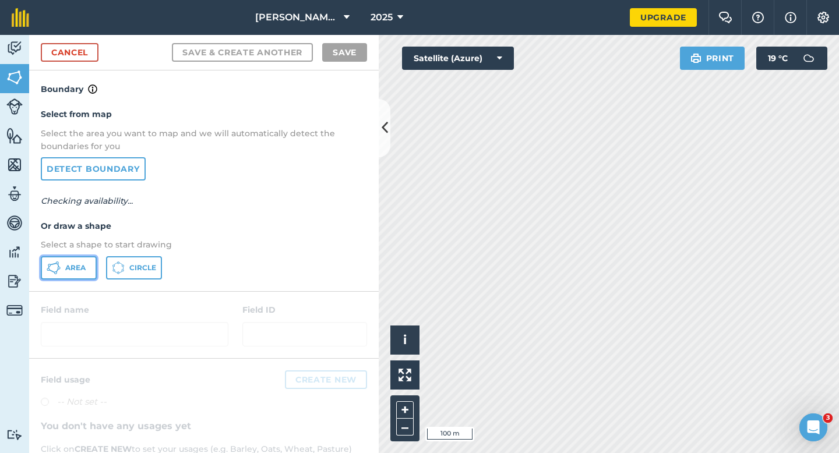
click at [59, 268] on icon at bounding box center [59, 267] width 3 height 3
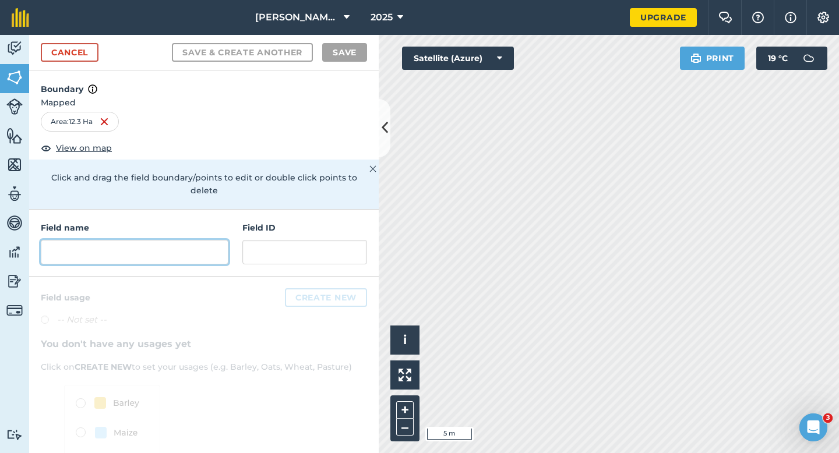
click at [203, 240] on input "text" at bounding box center [135, 252] width 188 height 24
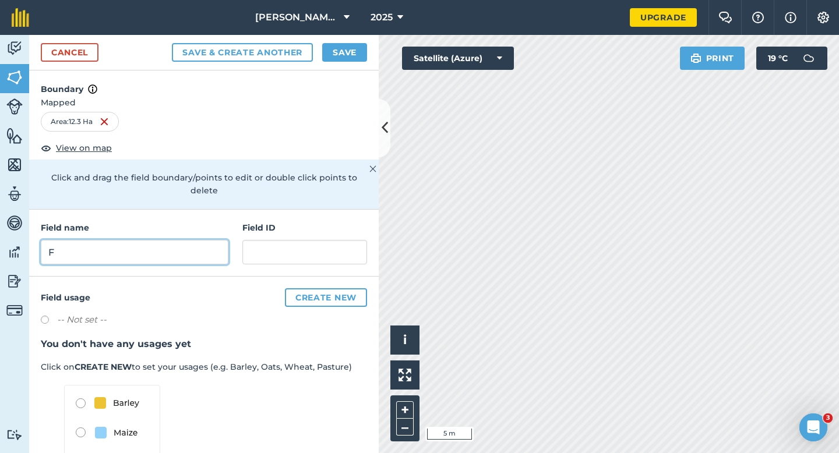
type input "F"
click at [358, 58] on button "Save" at bounding box center [344, 52] width 45 height 19
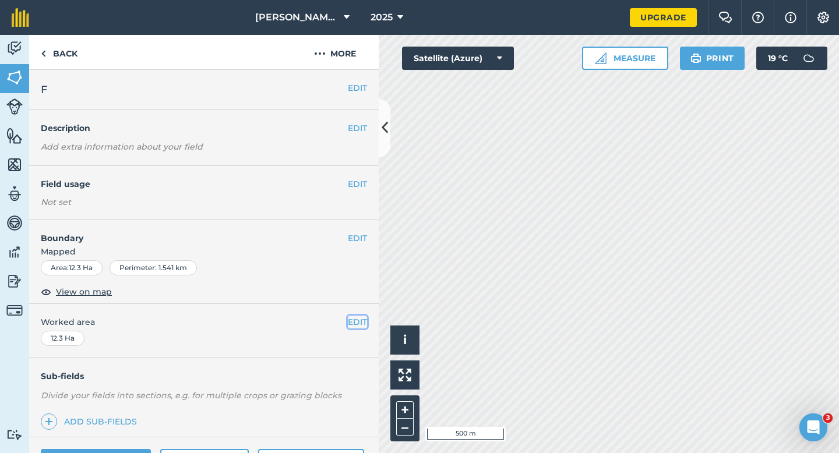
click at [355, 321] on button "EDIT" at bounding box center [357, 322] width 19 height 13
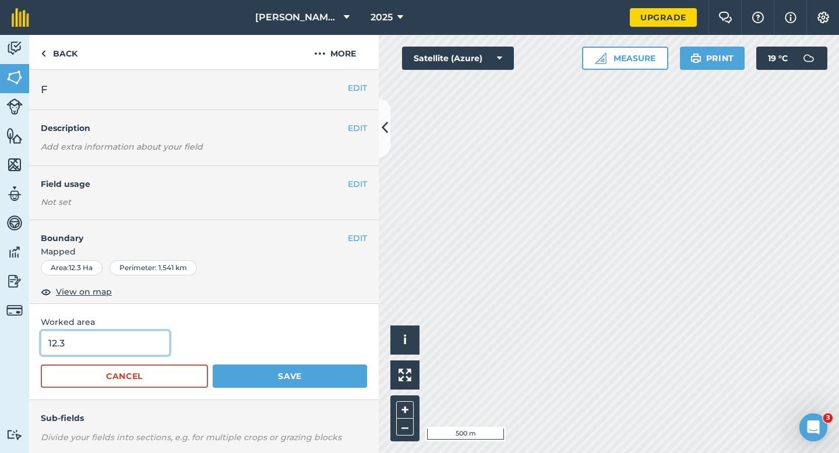
click at [143, 337] on input "12.3" at bounding box center [105, 343] width 129 height 24
type input "12"
click at [213, 365] on button "Save" at bounding box center [290, 376] width 154 height 23
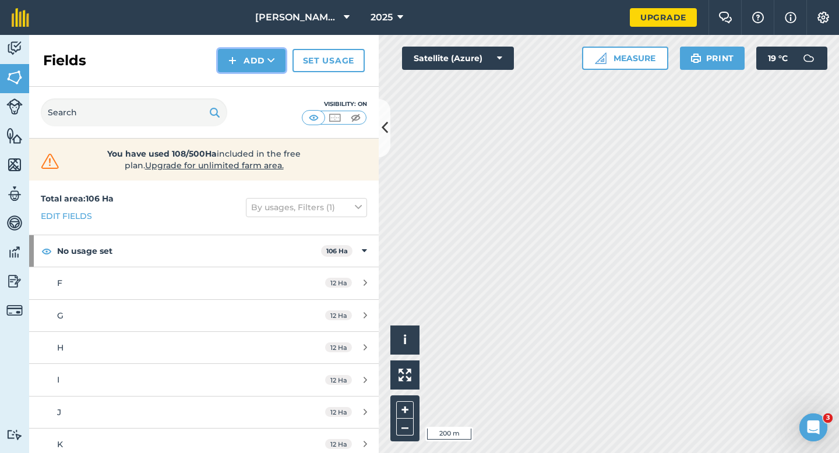
click at [251, 70] on button "Add" at bounding box center [252, 60] width 68 height 23
click at [251, 82] on link "Draw" at bounding box center [252, 87] width 64 height 26
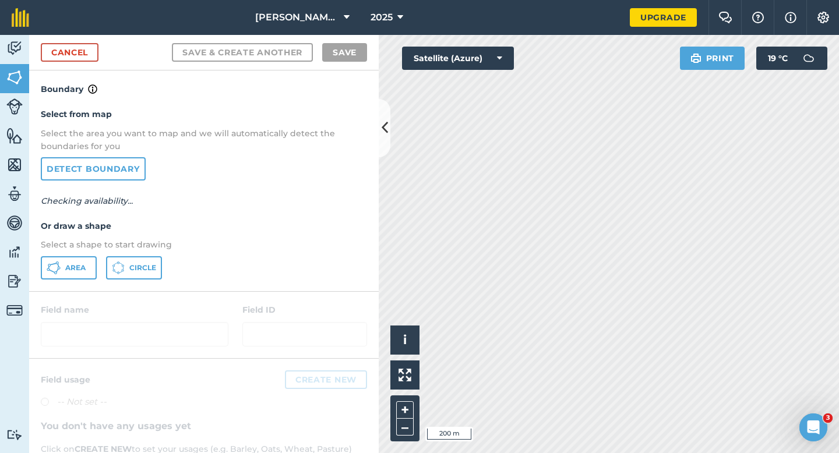
click at [52, 284] on div "Select from map Select the area you want to map and we will automatically detec…" at bounding box center [203, 193] width 349 height 195
click at [55, 273] on icon at bounding box center [54, 268] width 14 height 14
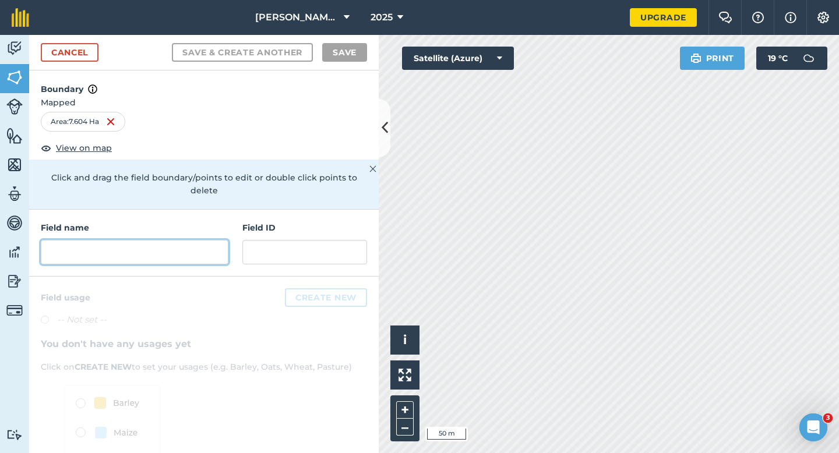
click at [209, 240] on input "text" at bounding box center [135, 252] width 188 height 24
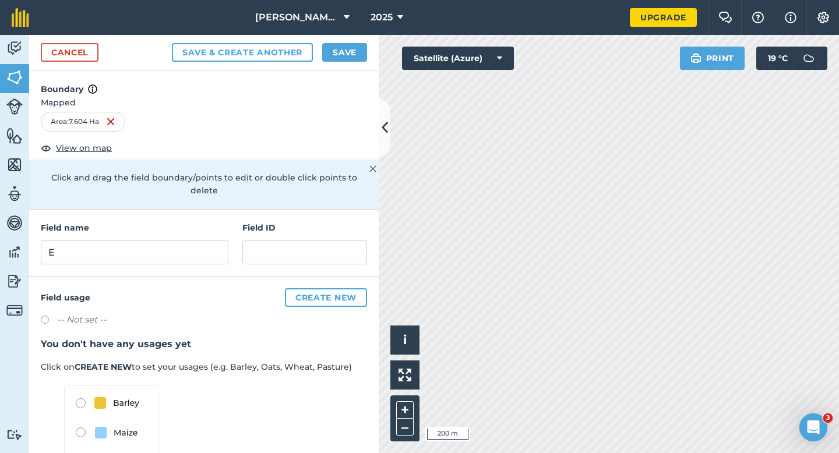
click at [173, 225] on div "Field name E" at bounding box center [135, 242] width 188 height 43
click at [171, 241] on input "E" at bounding box center [135, 252] width 188 height 24
type input "D"
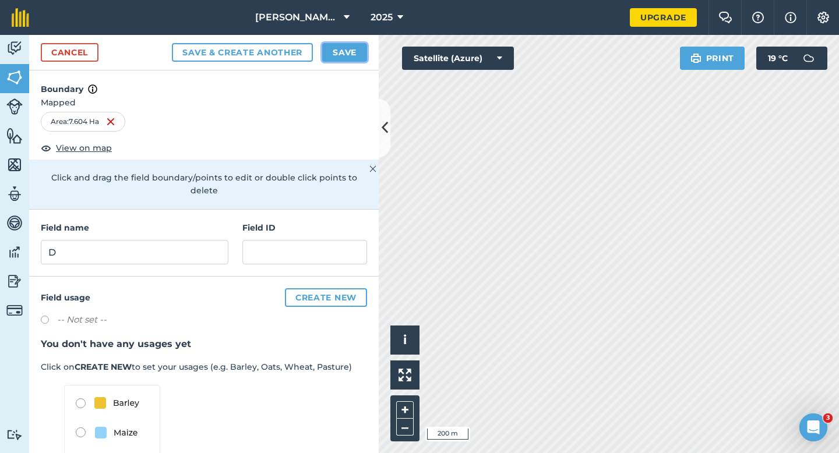
click at [344, 60] on button "Save" at bounding box center [344, 52] width 45 height 19
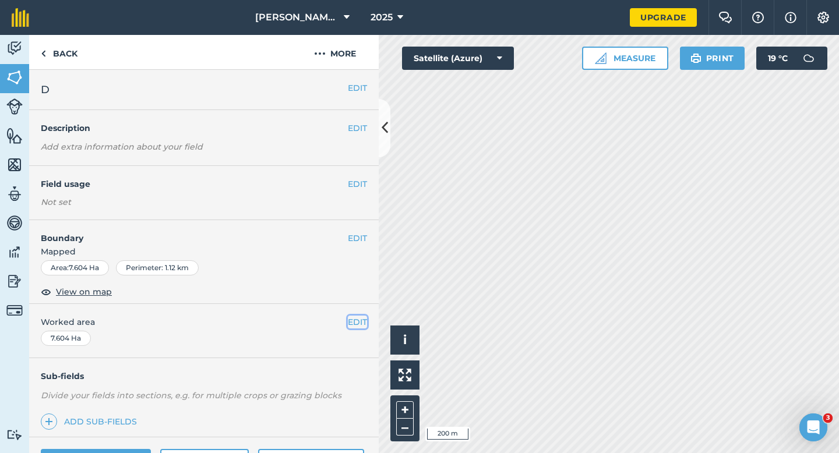
click at [350, 319] on button "EDIT" at bounding box center [357, 322] width 19 height 13
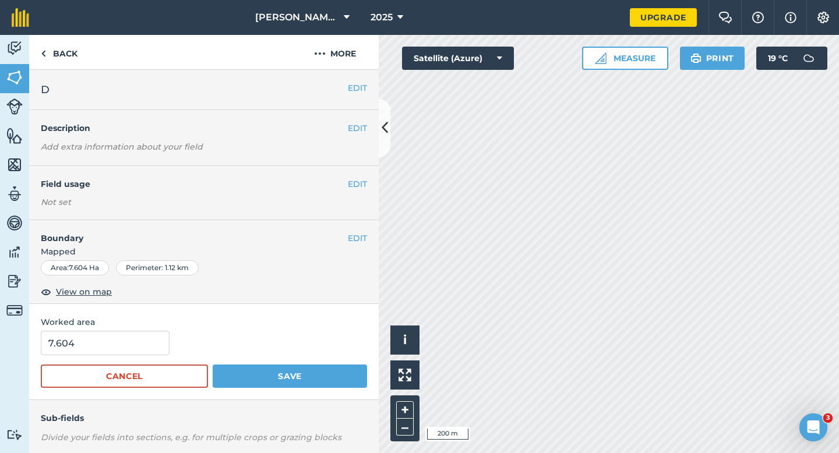
click at [133, 356] on form "7.604 Cancel Save" at bounding box center [204, 359] width 326 height 57
click at [133, 341] on input "7.604" at bounding box center [105, 343] width 129 height 24
type input "8"
click at [213, 365] on button "Save" at bounding box center [290, 376] width 154 height 23
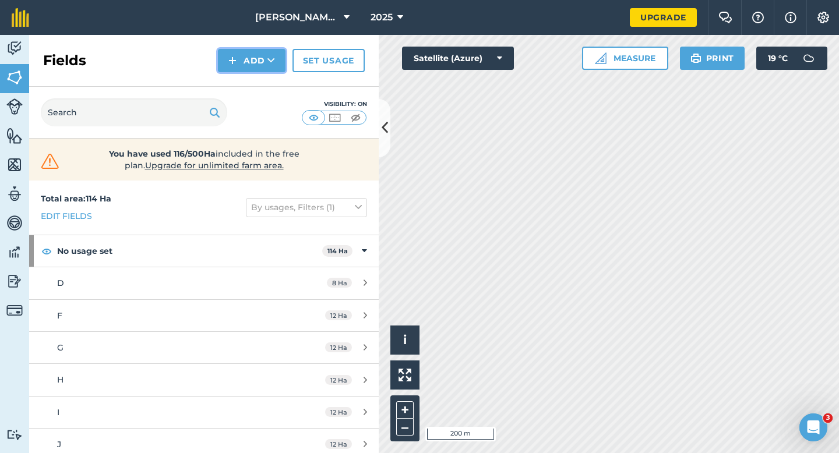
click at [241, 66] on button "Add" at bounding box center [252, 60] width 68 height 23
click at [241, 83] on link "Draw" at bounding box center [252, 87] width 64 height 26
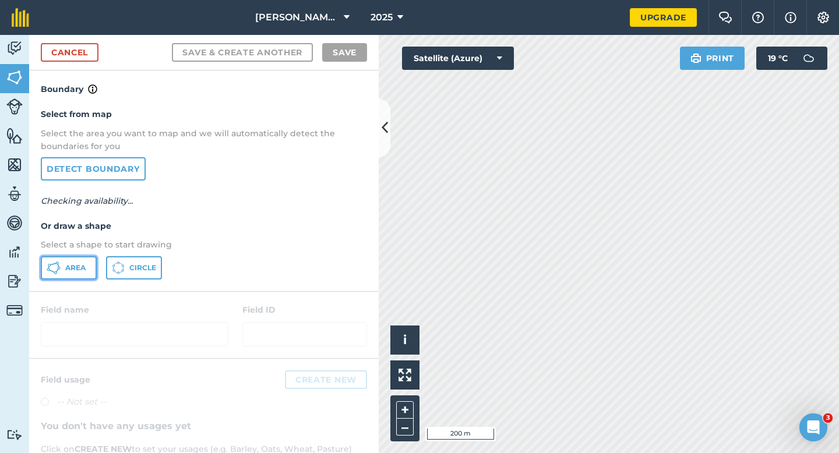
click at [79, 271] on span "Area" at bounding box center [75, 267] width 20 height 9
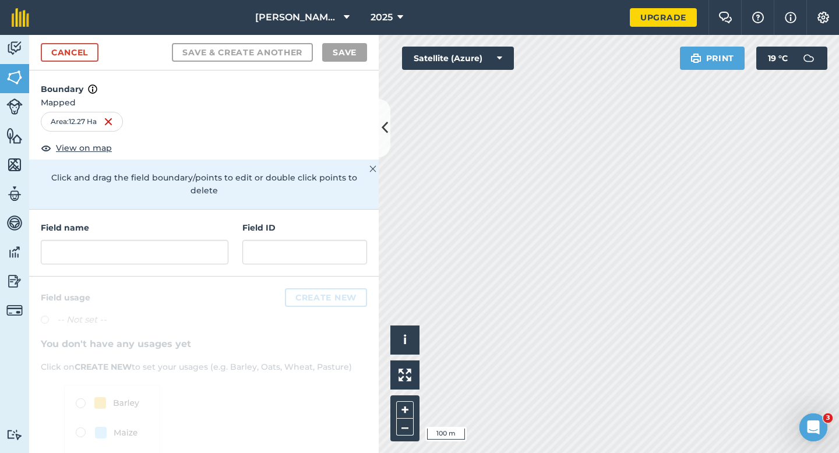
click at [188, 221] on h4 "Field name" at bounding box center [135, 227] width 188 height 13
click at [188, 240] on input "text" at bounding box center [135, 252] width 188 height 24
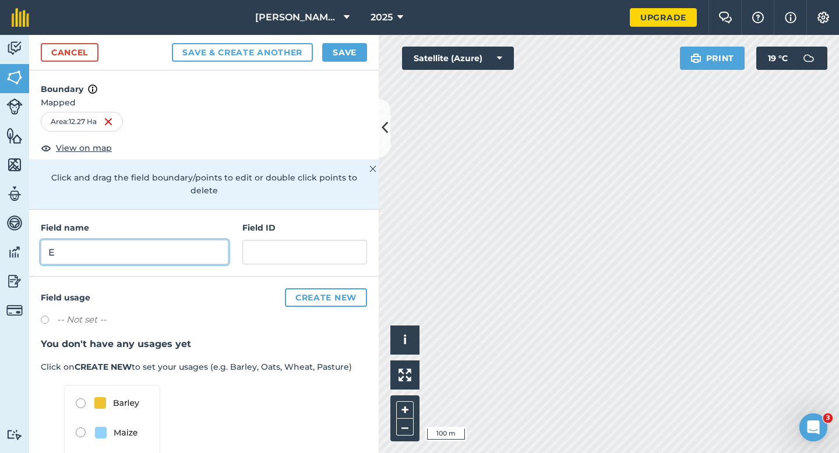
type input "E"
click at [349, 54] on button "Save" at bounding box center [344, 52] width 45 height 19
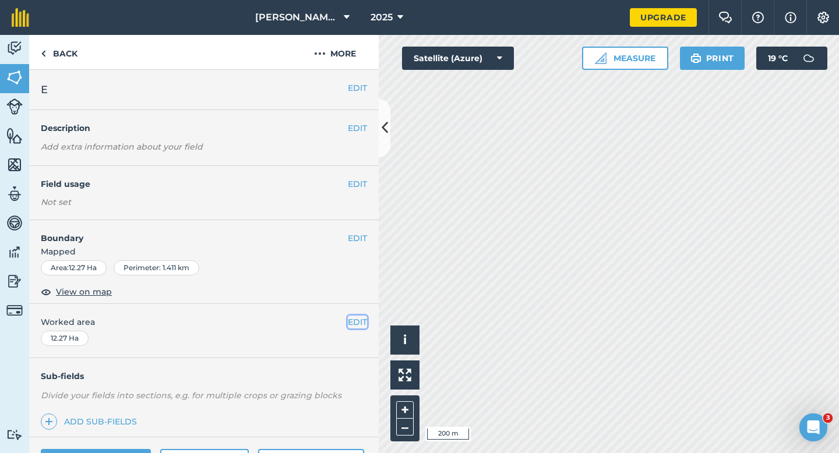
click at [362, 324] on button "EDIT" at bounding box center [357, 322] width 19 height 13
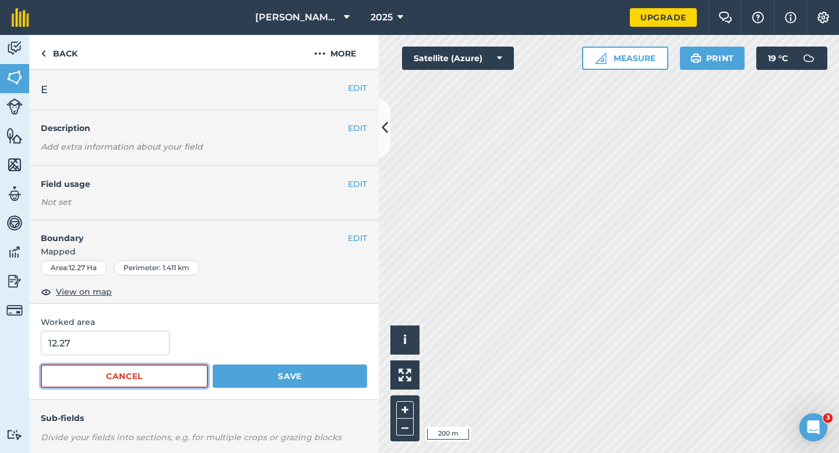
click at [92, 375] on button "Cancel" at bounding box center [124, 376] width 167 height 23
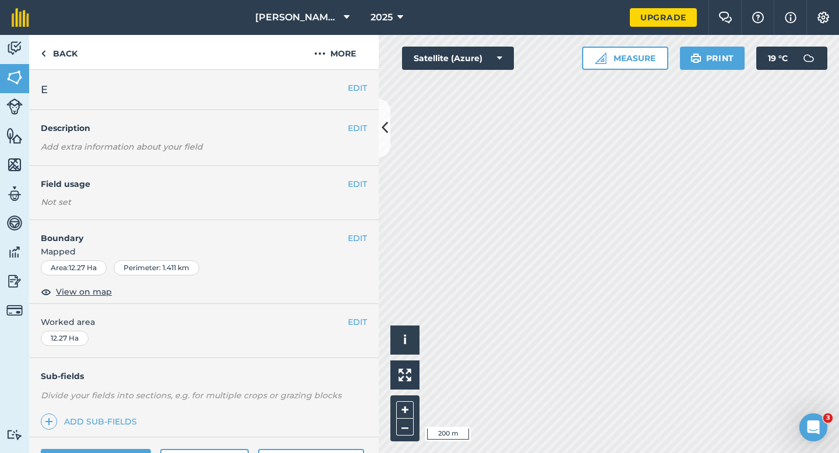
click at [97, 348] on div "EDIT Worked area 12.27 Ha" at bounding box center [203, 331] width 349 height 54
click at [355, 326] on button "EDIT" at bounding box center [357, 322] width 19 height 13
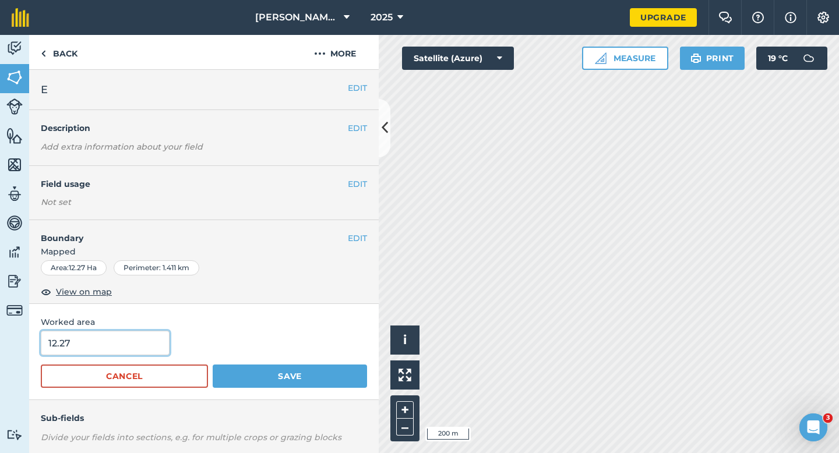
click at [118, 347] on input "12.27" at bounding box center [105, 343] width 129 height 24
type input "12"
click at [213, 365] on button "Save" at bounding box center [290, 376] width 154 height 23
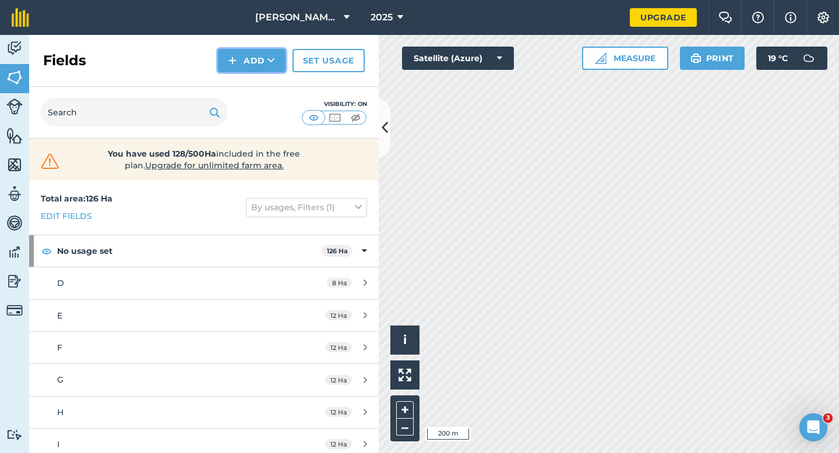
click at [247, 62] on button "Add" at bounding box center [252, 60] width 68 height 23
click at [247, 79] on link "Draw" at bounding box center [252, 87] width 64 height 26
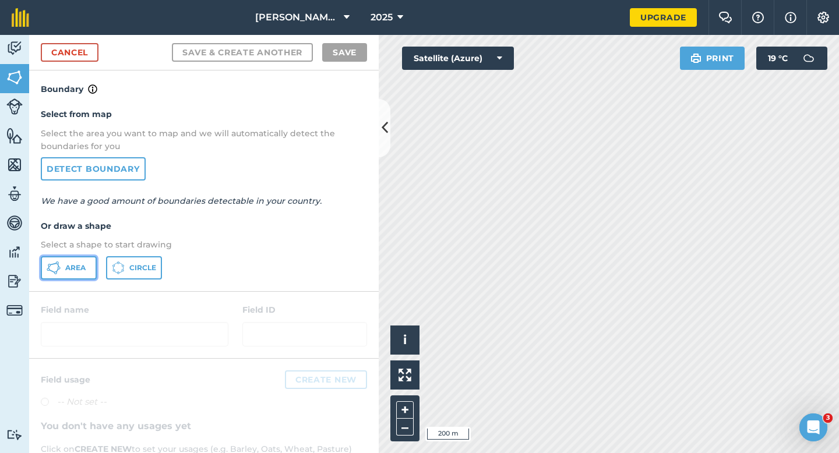
click at [93, 268] on button "Area" at bounding box center [69, 267] width 56 height 23
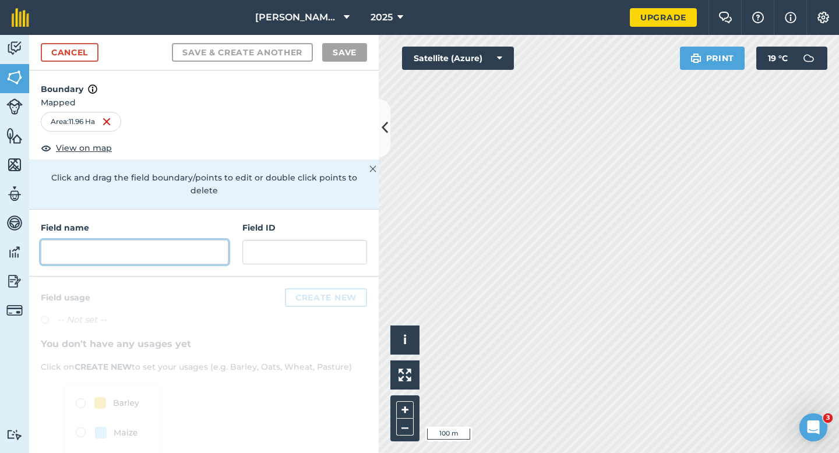
click at [207, 250] on input "text" at bounding box center [135, 252] width 188 height 24
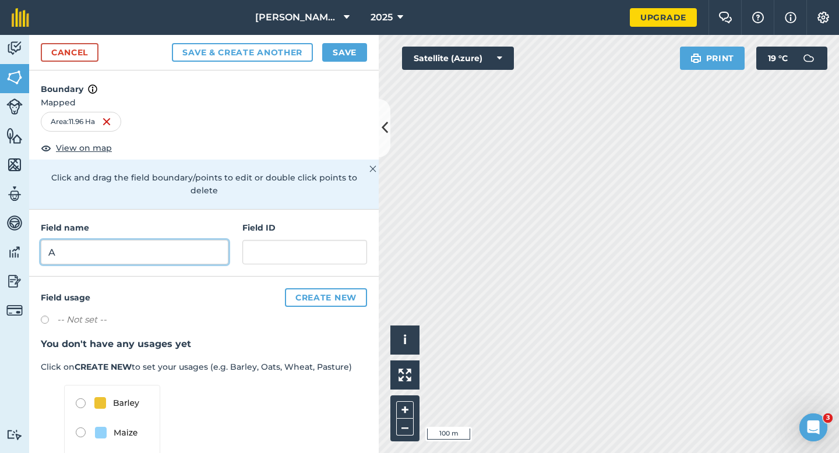
type input "A"
click at [337, 57] on button "Save" at bounding box center [344, 52] width 45 height 19
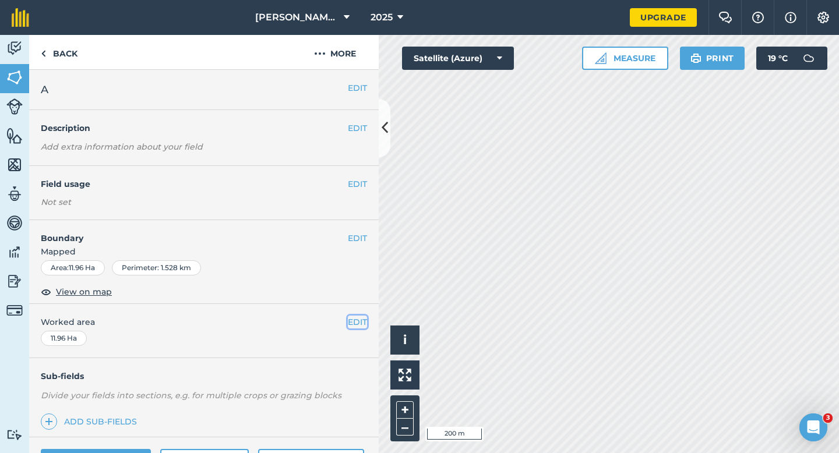
click at [353, 317] on button "EDIT" at bounding box center [357, 322] width 19 height 13
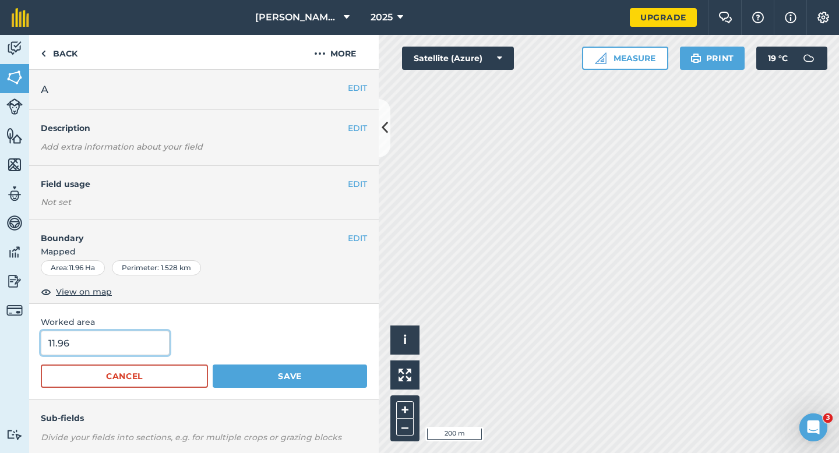
click at [164, 344] on input "11.96" at bounding box center [105, 343] width 129 height 24
type input "12"
click at [213, 365] on button "Save" at bounding box center [290, 376] width 154 height 23
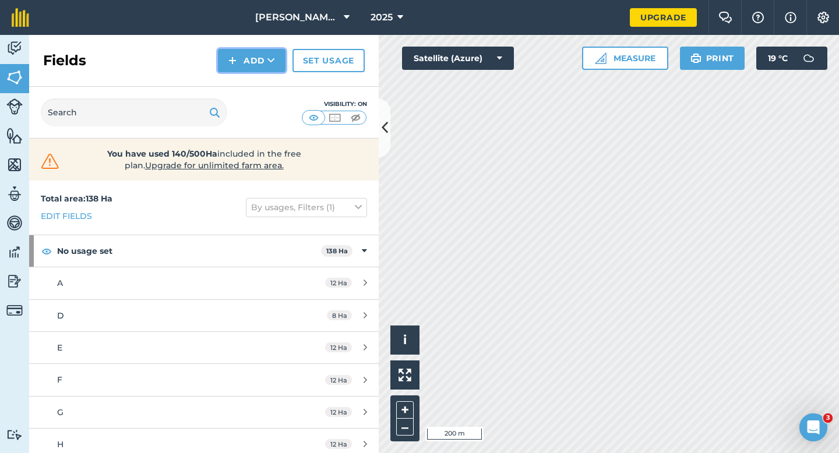
click at [252, 61] on button "Add" at bounding box center [252, 60] width 68 height 23
click at [252, 87] on link "Draw" at bounding box center [252, 87] width 64 height 26
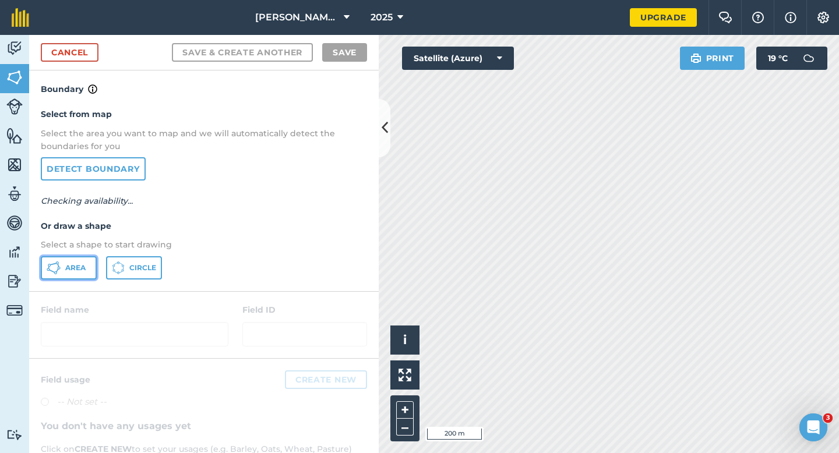
click at [86, 259] on button "Area" at bounding box center [69, 267] width 56 height 23
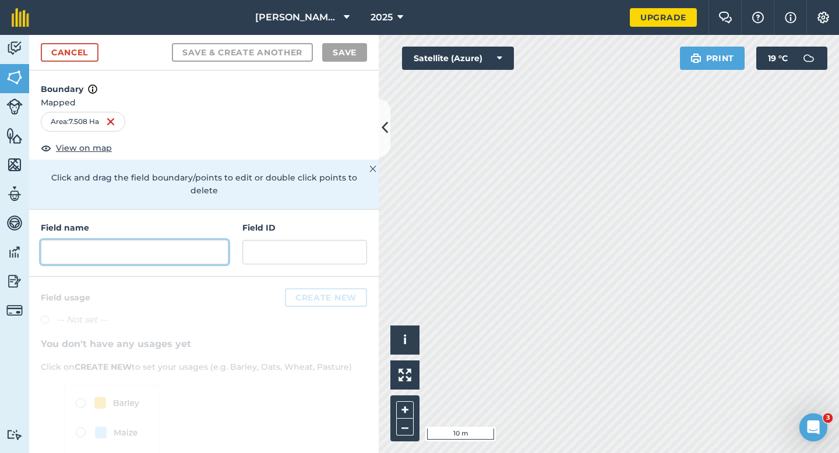
click at [183, 240] on input "text" at bounding box center [135, 252] width 188 height 24
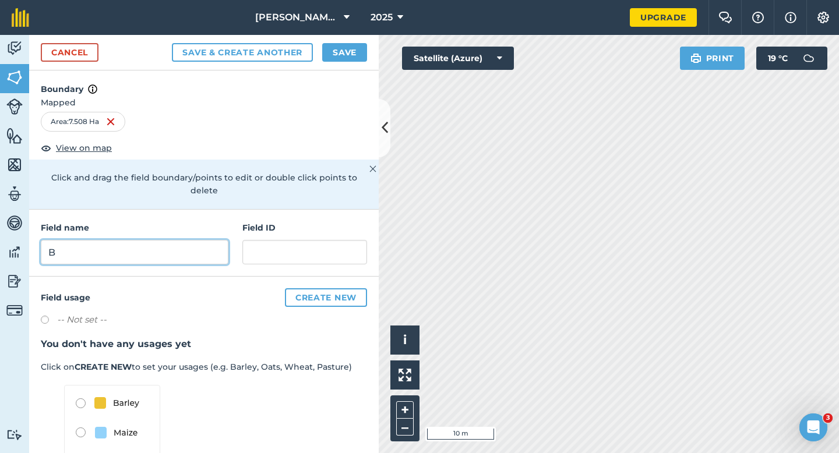
type input "B"
click at [336, 48] on button "Save" at bounding box center [344, 52] width 45 height 19
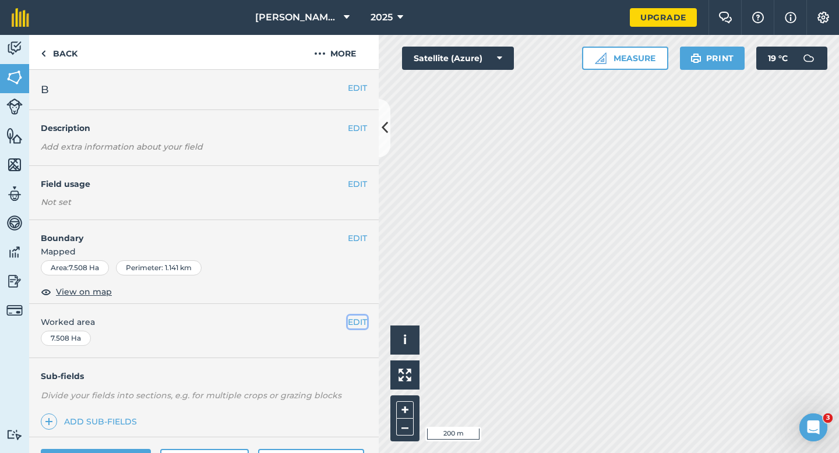
click at [356, 326] on button "EDIT" at bounding box center [357, 322] width 19 height 13
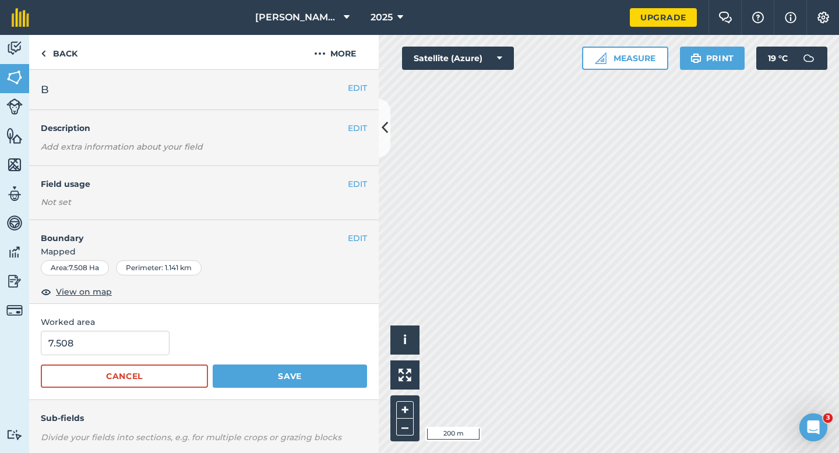
click at [107, 362] on form "7.508 Cancel Save" at bounding box center [204, 359] width 326 height 57
click at [107, 345] on input "7.508" at bounding box center [105, 343] width 129 height 24
type input "8"
click at [213, 365] on button "Save" at bounding box center [290, 376] width 154 height 23
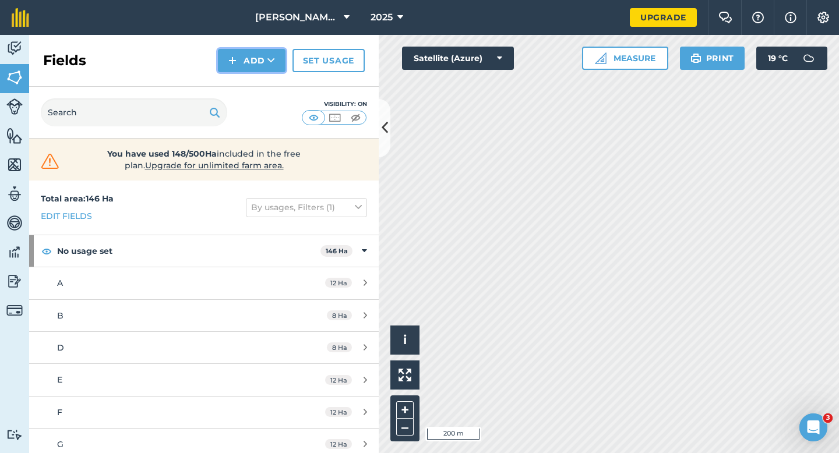
click at [230, 64] on img at bounding box center [232, 61] width 8 height 14
click at [230, 91] on link "Draw" at bounding box center [252, 87] width 64 height 26
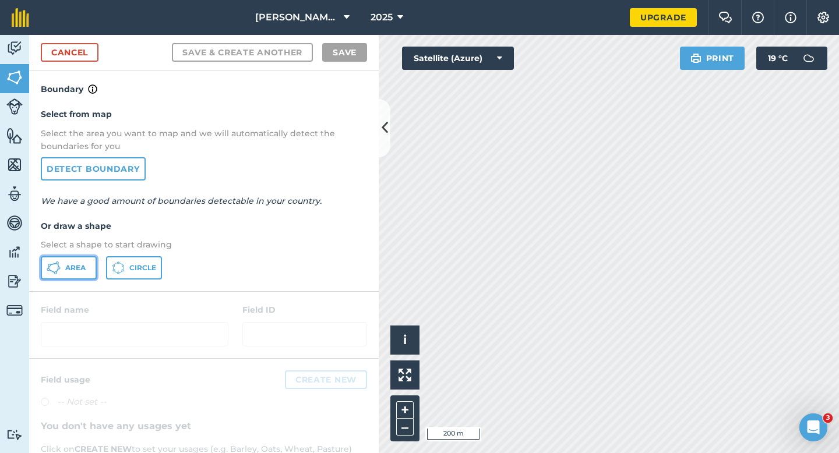
click at [53, 274] on button "Area" at bounding box center [69, 267] width 56 height 23
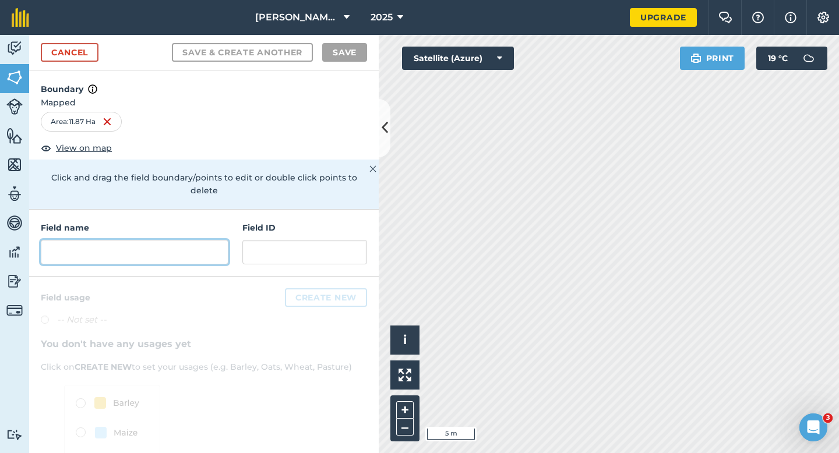
click at [217, 240] on input "text" at bounding box center [135, 252] width 188 height 24
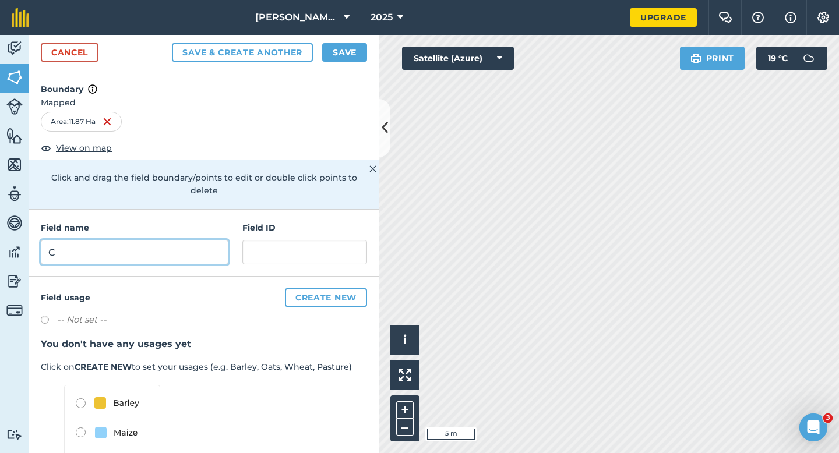
type input "C"
click at [345, 57] on button "Save" at bounding box center [344, 52] width 45 height 19
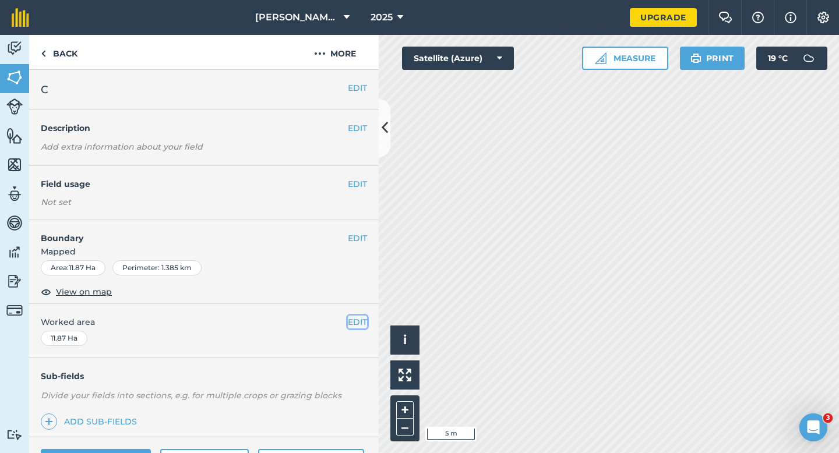
click at [360, 322] on button "EDIT" at bounding box center [357, 322] width 19 height 13
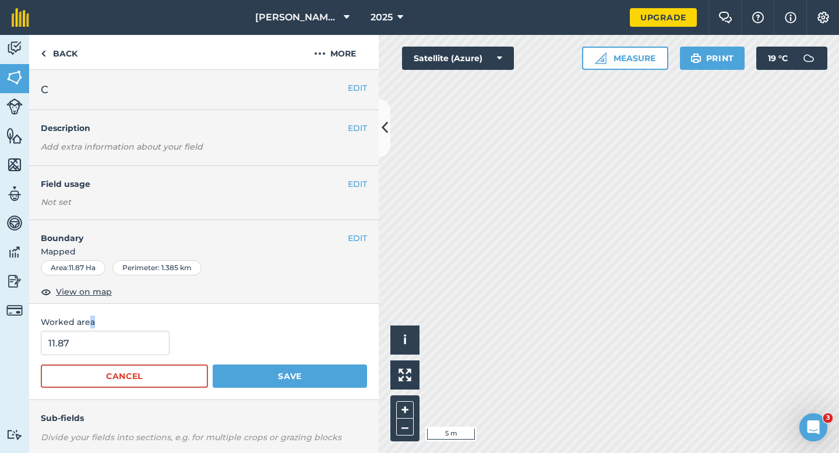
click at [89, 328] on div "Worked area 11.87 Cancel Save" at bounding box center [203, 352] width 349 height 96
click at [90, 334] on input "11.87" at bounding box center [105, 343] width 129 height 24
type input "12"
click at [213, 365] on button "Save" at bounding box center [290, 376] width 154 height 23
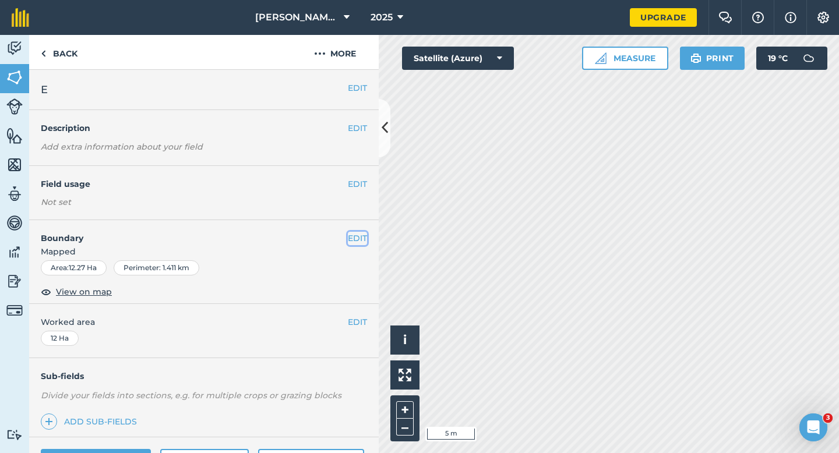
click at [355, 242] on button "EDIT" at bounding box center [357, 238] width 19 height 13
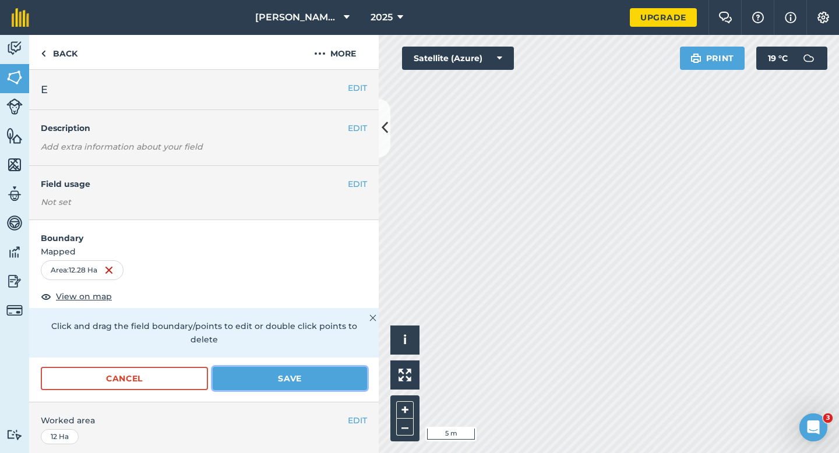
click at [340, 367] on button "Save" at bounding box center [290, 378] width 154 height 23
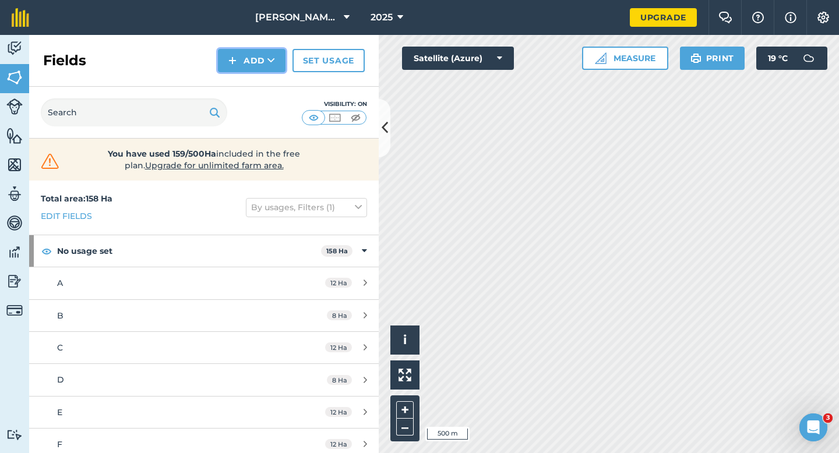
click at [243, 60] on button "Add" at bounding box center [252, 60] width 68 height 23
click at [251, 92] on link "Draw" at bounding box center [252, 87] width 64 height 26
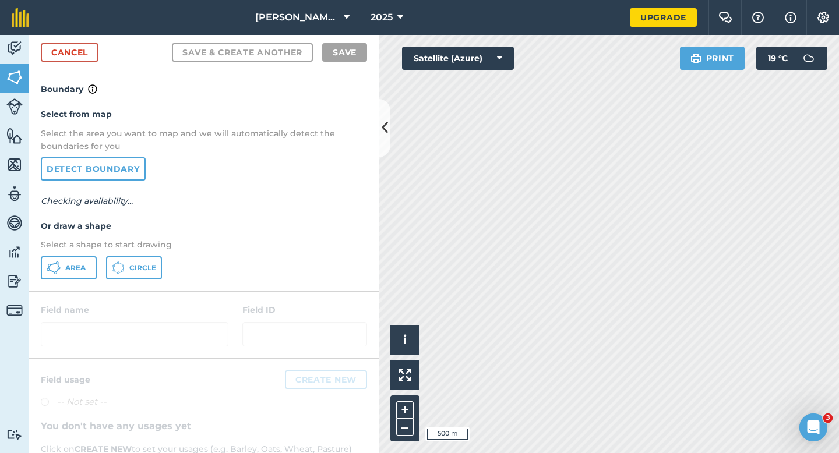
click at [94, 254] on div "Select from map Select the area you want to map and we will automatically detec…" at bounding box center [203, 193] width 349 height 195
click at [92, 256] on button "Area" at bounding box center [69, 267] width 56 height 23
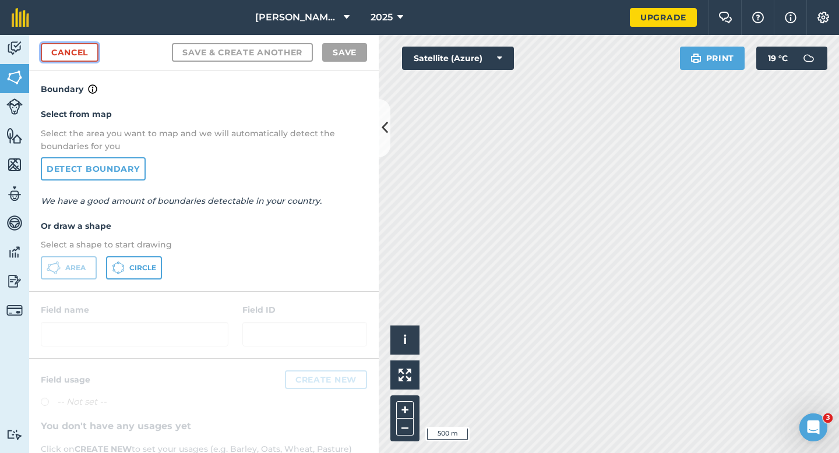
click at [83, 55] on link "Cancel" at bounding box center [70, 52] width 58 height 19
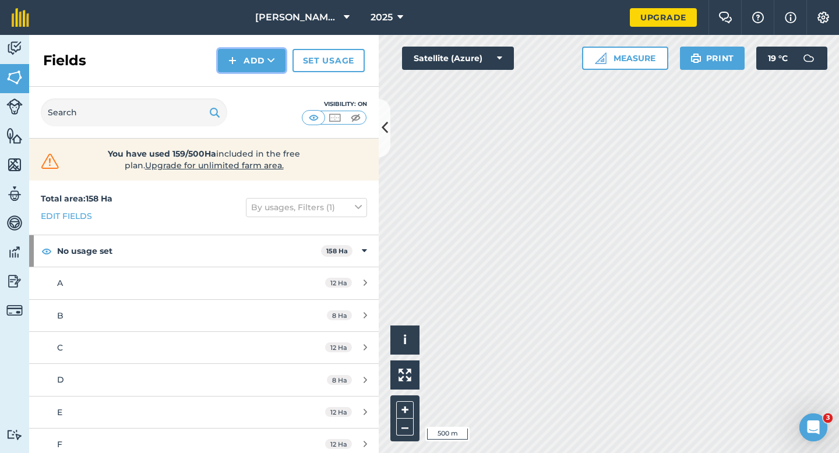
click at [259, 54] on button "Add" at bounding box center [252, 60] width 68 height 23
click at [261, 75] on link "Draw" at bounding box center [252, 87] width 64 height 26
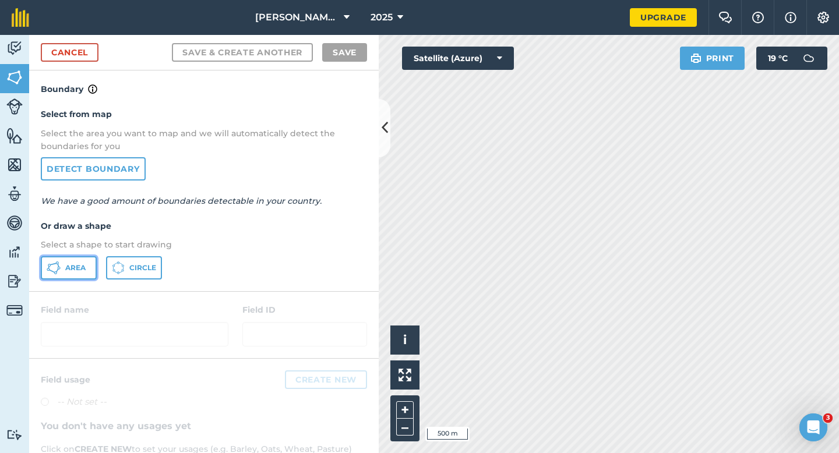
click at [80, 268] on span "Area" at bounding box center [75, 267] width 20 height 9
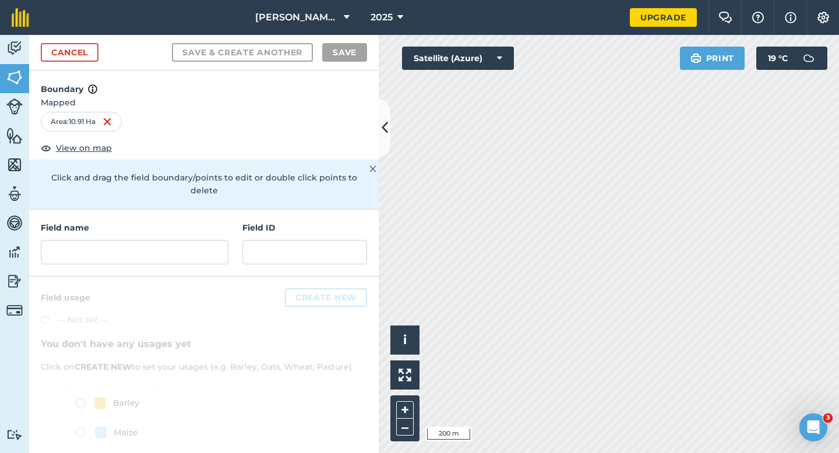
click at [195, 255] on div "Field name Field ID" at bounding box center [203, 243] width 349 height 67
click at [195, 256] on div "Field name Field ID" at bounding box center [203, 243] width 349 height 67
click at [197, 241] on input "text" at bounding box center [135, 252] width 188 height 24
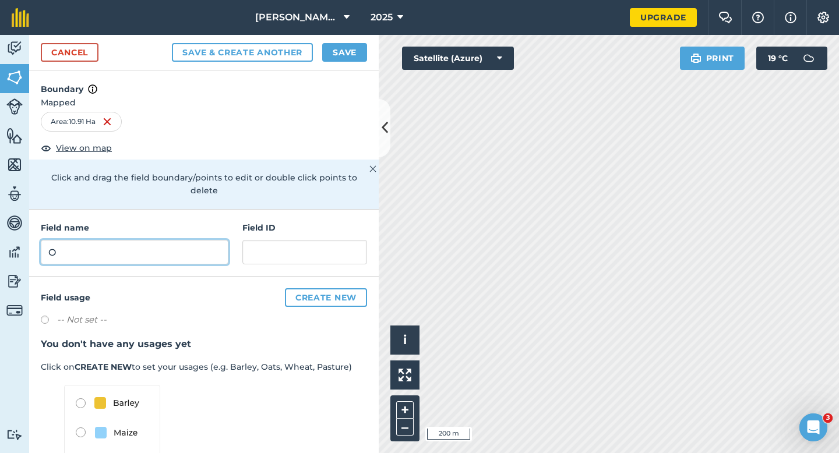
type input "O"
click at [335, 60] on button "Save" at bounding box center [344, 52] width 45 height 19
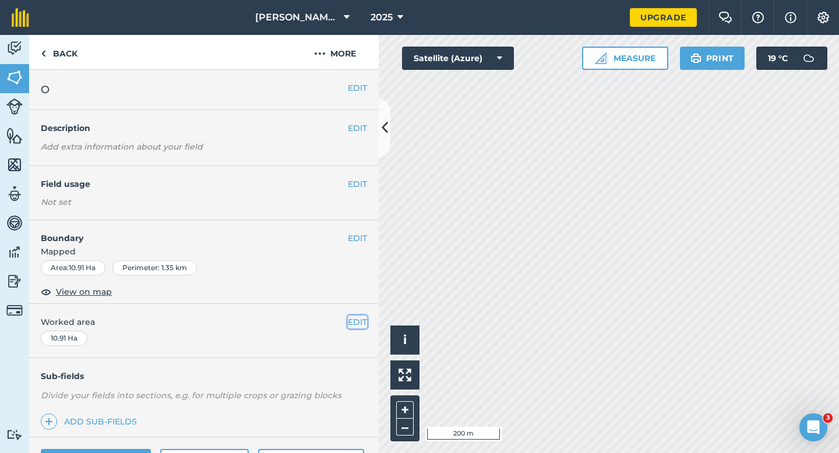
click at [358, 320] on button "EDIT" at bounding box center [357, 322] width 19 height 13
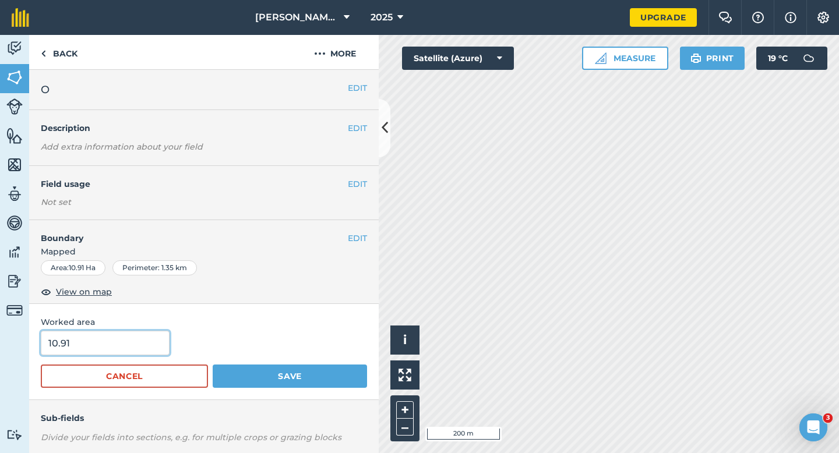
click at [147, 340] on input "10.91" at bounding box center [105, 343] width 129 height 24
type input "11"
click at [213, 365] on button "Save" at bounding box center [290, 376] width 154 height 23
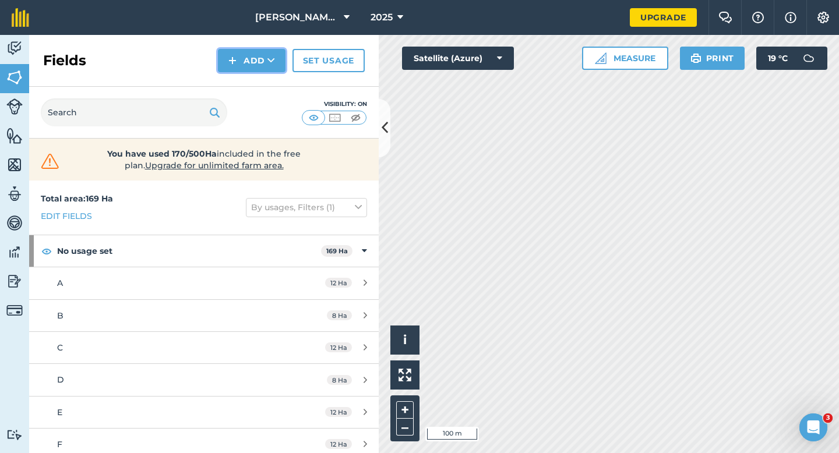
click at [254, 55] on button "Add" at bounding box center [252, 60] width 68 height 23
click at [254, 78] on link "Draw" at bounding box center [252, 87] width 64 height 26
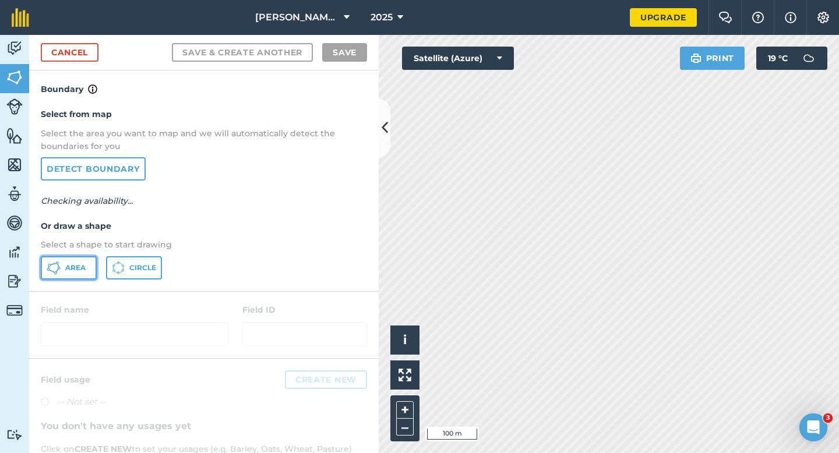
click at [82, 271] on span "Area" at bounding box center [75, 267] width 20 height 9
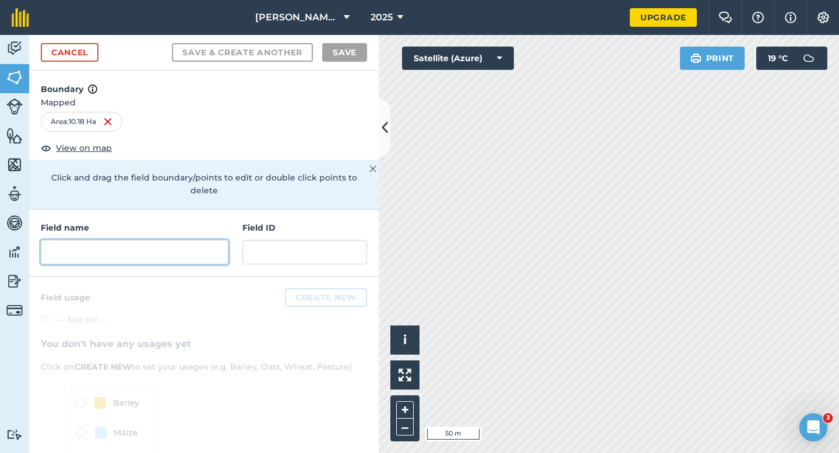
click at [183, 249] on input "text" at bounding box center [135, 252] width 188 height 24
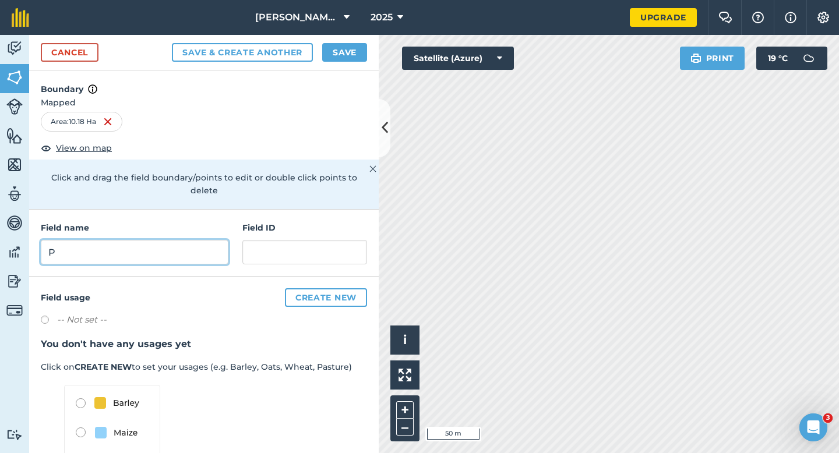
type input "P"
click at [332, 43] on button "Save" at bounding box center [344, 52] width 45 height 19
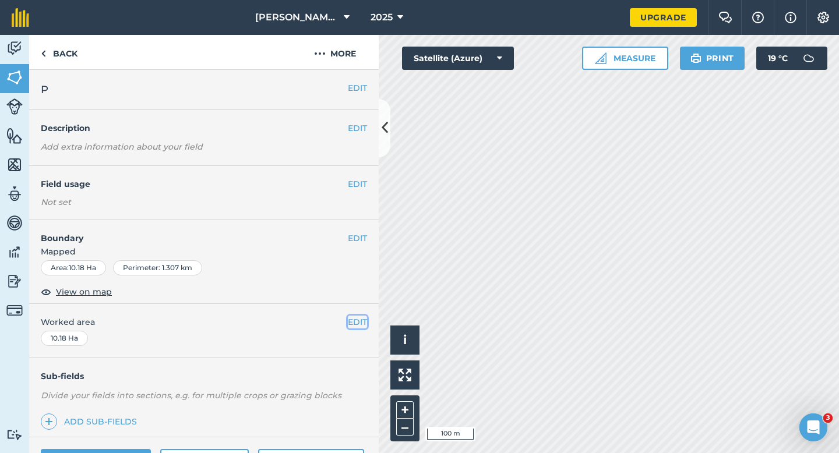
click at [359, 324] on button "EDIT" at bounding box center [357, 322] width 19 height 13
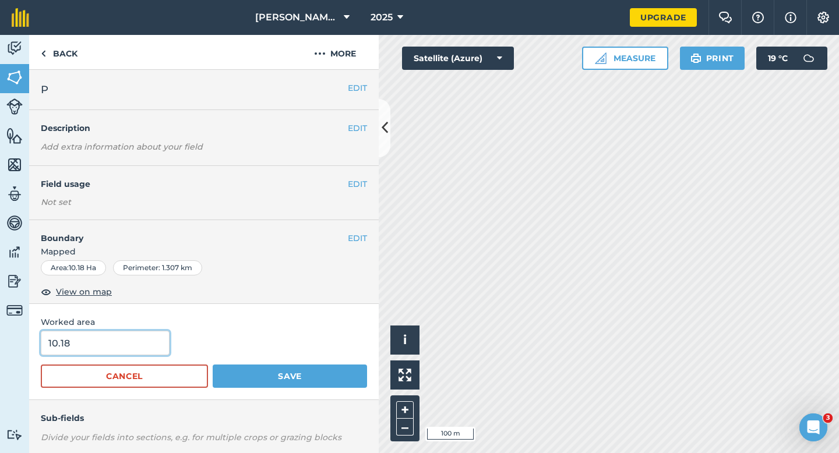
click at [111, 339] on input "10.18" at bounding box center [105, 343] width 129 height 24
type input "10"
click at [213, 365] on button "Save" at bounding box center [290, 376] width 154 height 23
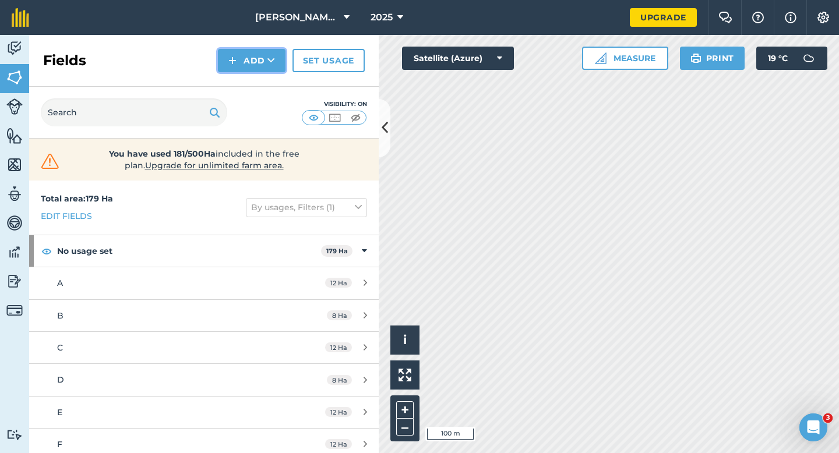
click at [249, 65] on button "Add" at bounding box center [252, 60] width 68 height 23
click at [250, 84] on link "Draw" at bounding box center [252, 87] width 64 height 26
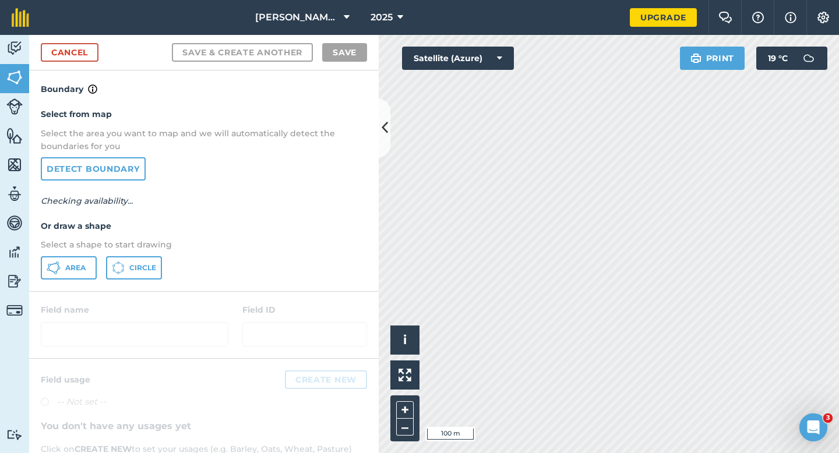
click at [90, 251] on p "Select a shape to start drawing" at bounding box center [204, 244] width 326 height 13
click at [85, 263] on span "Area" at bounding box center [75, 267] width 20 height 9
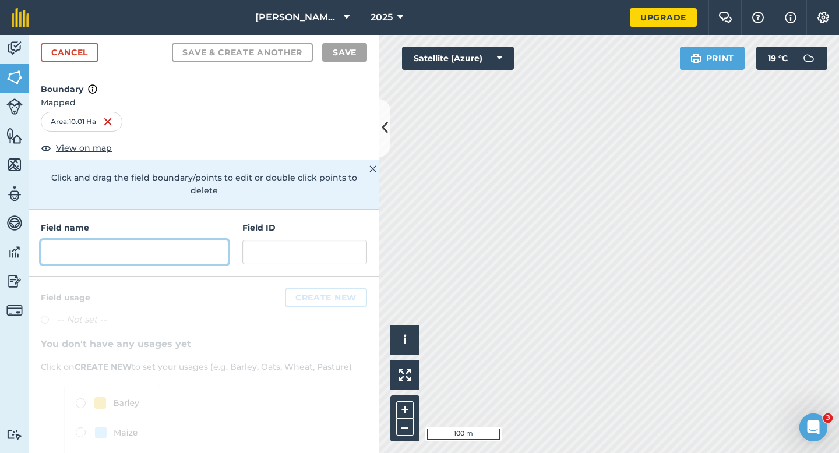
click at [198, 240] on input "text" at bounding box center [135, 252] width 188 height 24
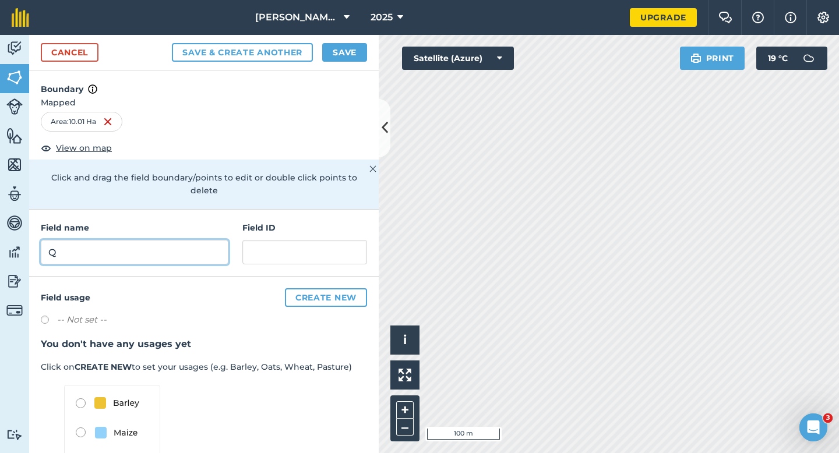
type input "Q"
click at [330, 55] on button "Save" at bounding box center [344, 52] width 45 height 19
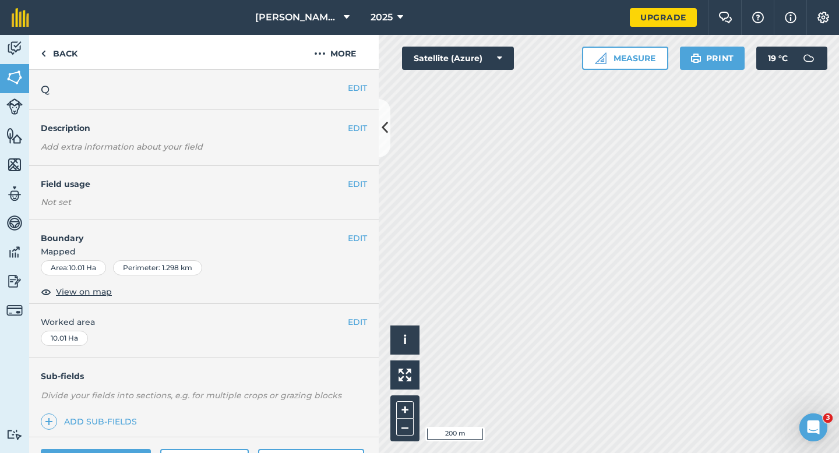
click at [369, 324] on div "EDIT Worked area 10.01 Ha" at bounding box center [203, 331] width 349 height 54
click at [358, 326] on button "EDIT" at bounding box center [357, 322] width 19 height 13
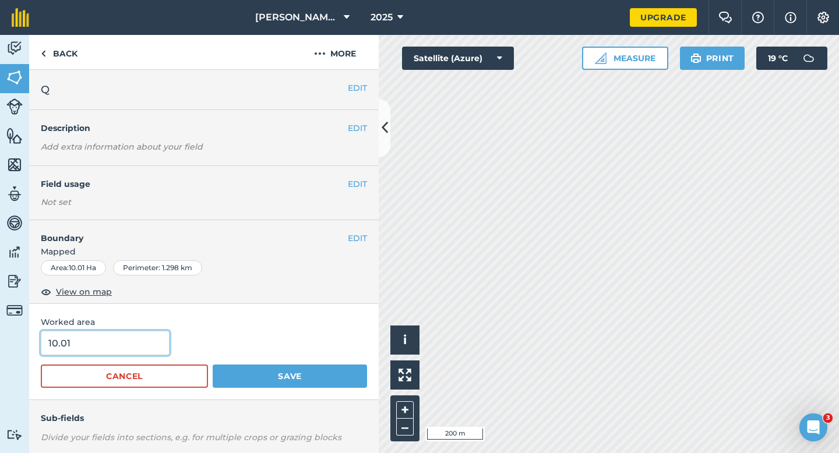
click at [118, 341] on input "10.01" at bounding box center [105, 343] width 129 height 24
type input "10"
click at [213, 365] on button "Save" at bounding box center [290, 376] width 154 height 23
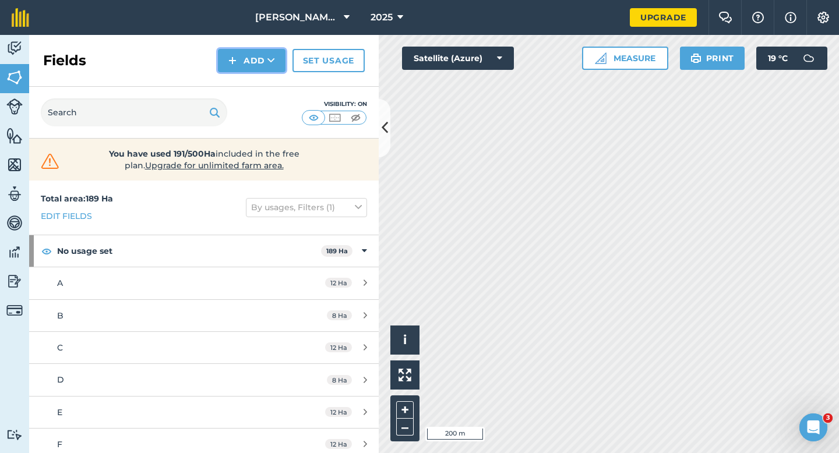
click at [259, 70] on button "Add" at bounding box center [252, 60] width 68 height 23
click at [259, 84] on link "Draw" at bounding box center [252, 87] width 64 height 26
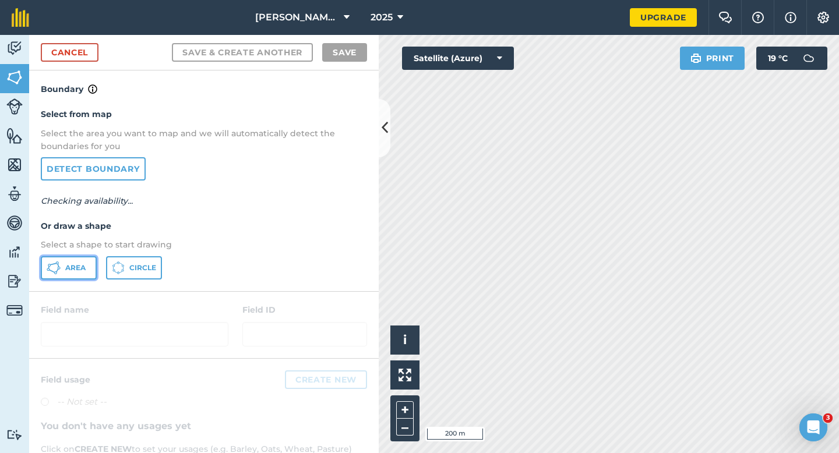
click at [86, 270] on button "Area" at bounding box center [69, 267] width 56 height 23
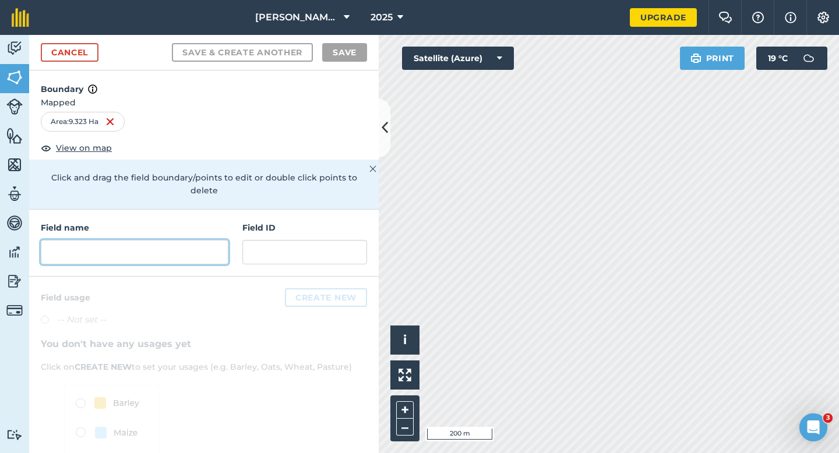
click at [197, 240] on input "text" at bounding box center [135, 252] width 188 height 24
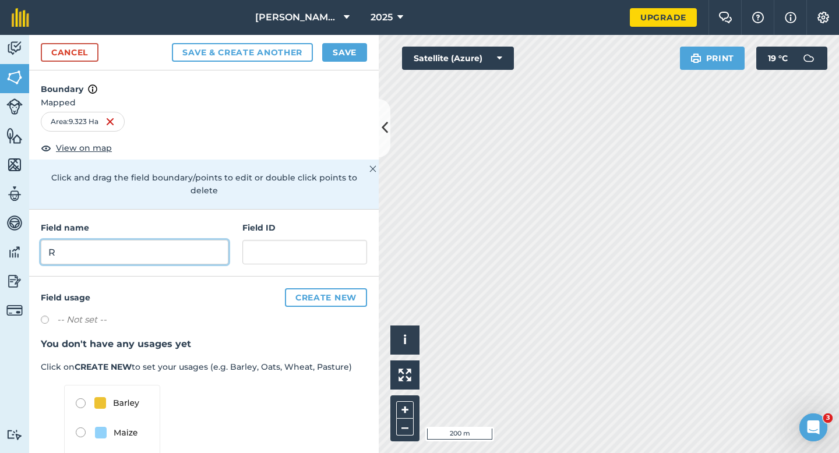
type input "R"
click at [335, 55] on button "Save" at bounding box center [344, 52] width 45 height 19
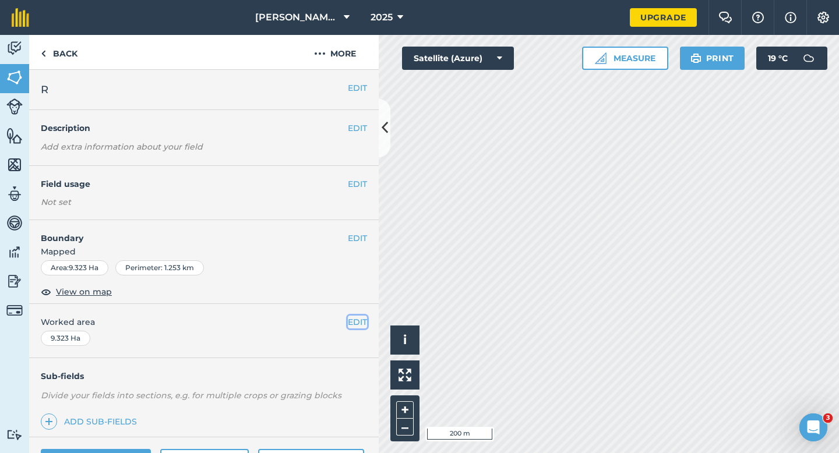
click at [355, 324] on button "EDIT" at bounding box center [357, 322] width 19 height 13
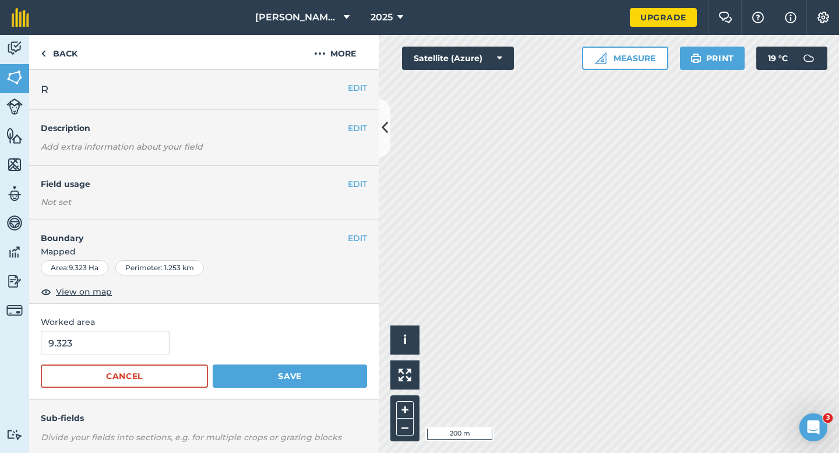
click at [91, 355] on form "9.323 Cancel Save" at bounding box center [204, 359] width 326 height 57
click at [97, 348] on input "9.323" at bounding box center [105, 343] width 129 height 24
type input "9"
click at [213, 365] on button "Save" at bounding box center [290, 376] width 154 height 23
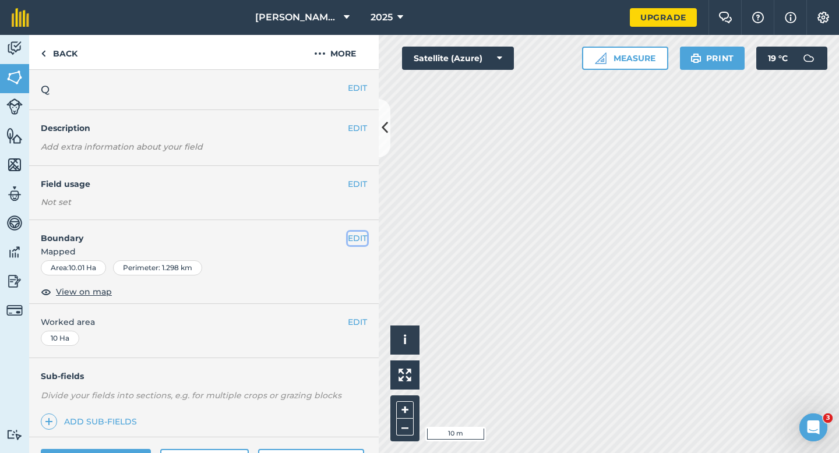
click at [356, 241] on button "EDIT" at bounding box center [357, 238] width 19 height 13
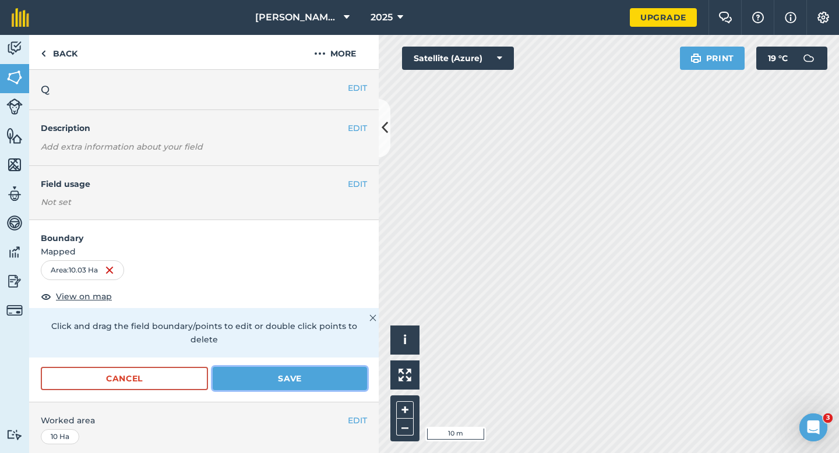
click at [324, 367] on button "Save" at bounding box center [290, 378] width 154 height 23
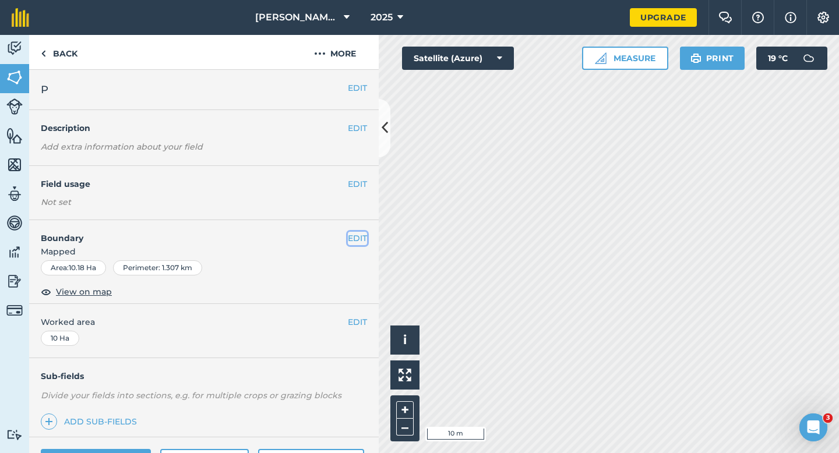
click at [356, 233] on button "EDIT" at bounding box center [357, 238] width 19 height 13
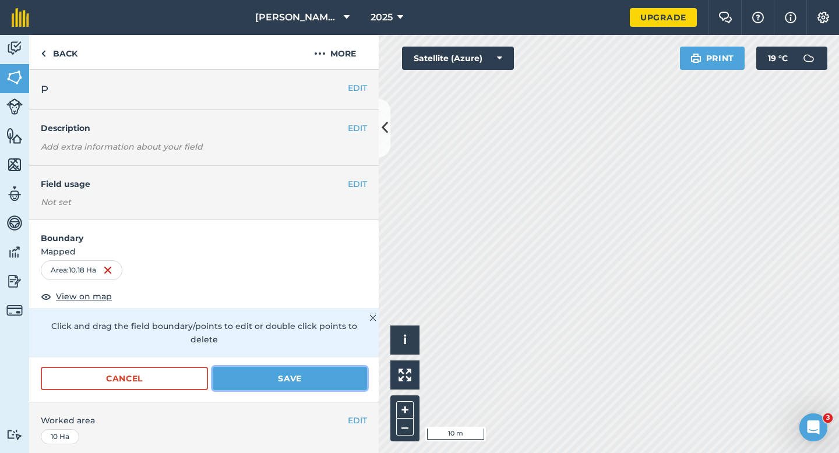
click at [318, 371] on button "Save" at bounding box center [290, 378] width 154 height 23
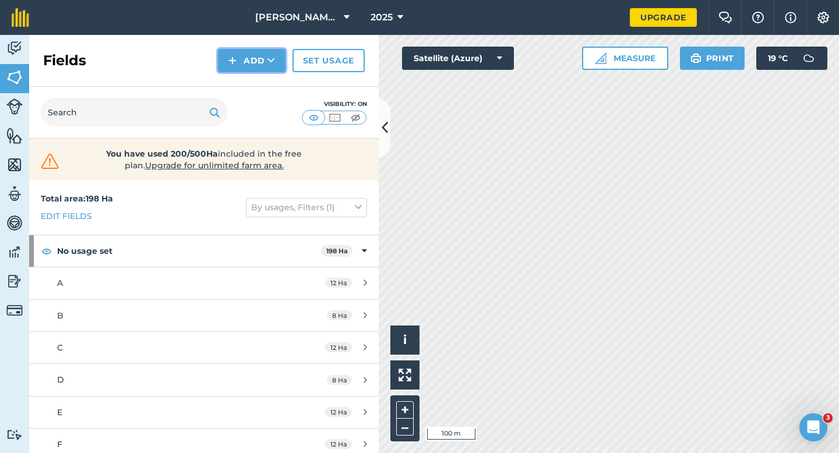
click at [244, 62] on button "Add" at bounding box center [252, 60] width 68 height 23
click at [244, 81] on link "Draw" at bounding box center [252, 87] width 64 height 26
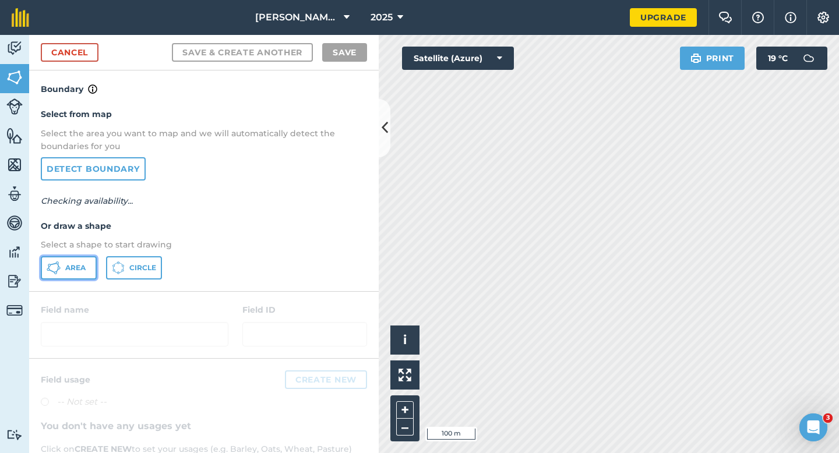
click at [79, 261] on button "Area" at bounding box center [69, 267] width 56 height 23
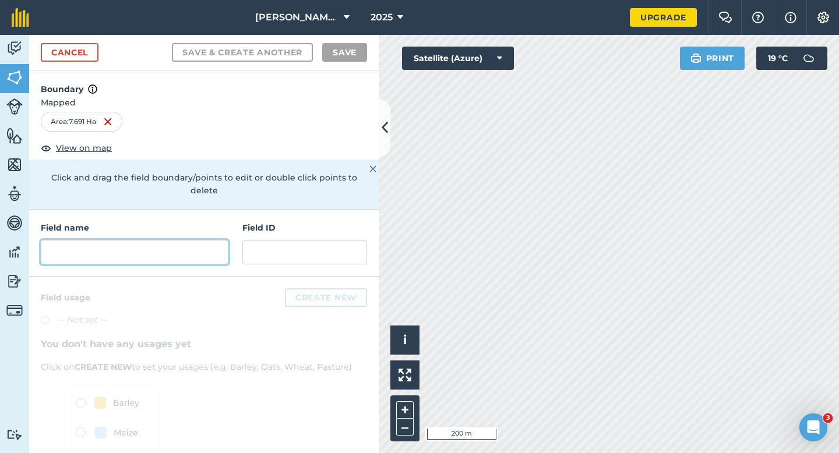
click at [173, 240] on input "text" at bounding box center [135, 252] width 188 height 24
type input "R"
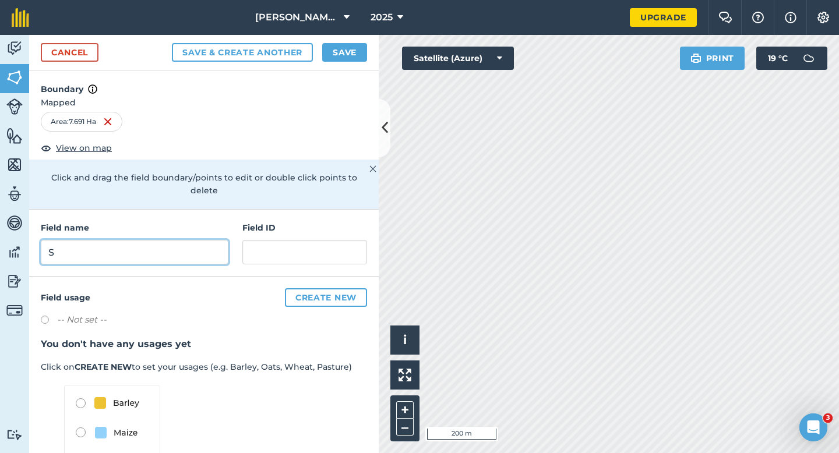
type input "S"
click at [325, 54] on button "Save" at bounding box center [344, 52] width 45 height 19
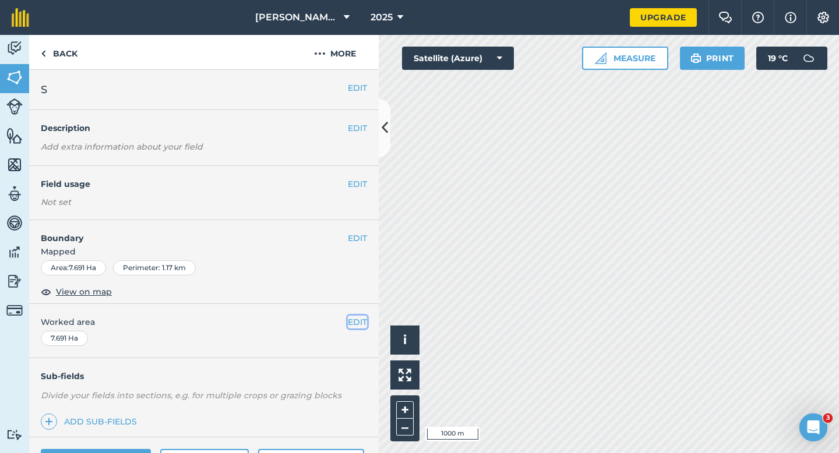
click at [353, 317] on button "EDIT" at bounding box center [357, 322] width 19 height 13
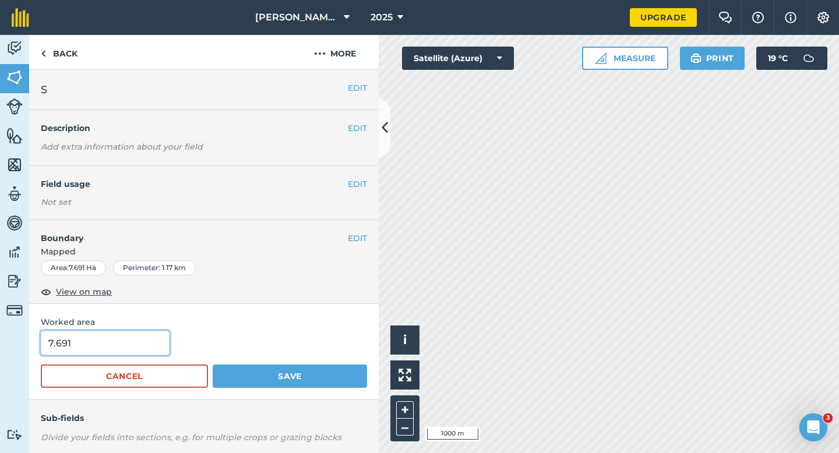
click at [149, 340] on input "7.691" at bounding box center [105, 343] width 129 height 24
type input "8"
click at [213, 365] on button "Save" at bounding box center [290, 376] width 154 height 23
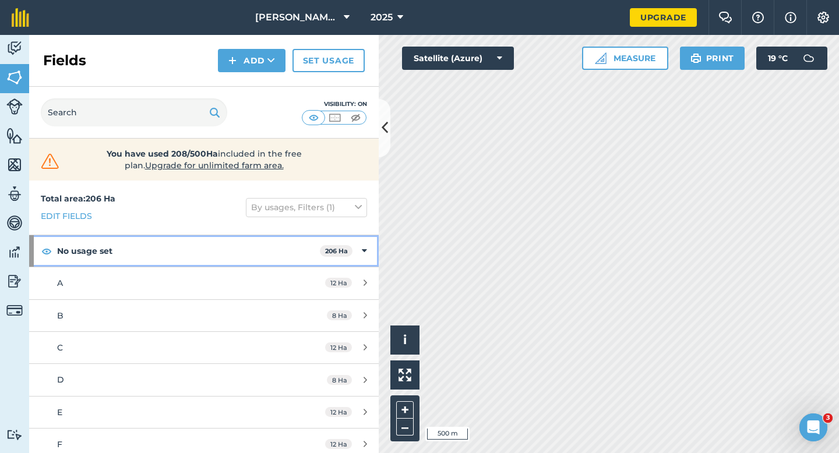
click at [362, 249] on icon at bounding box center [364, 251] width 5 height 13
